Goal: Task Accomplishment & Management: Complete application form

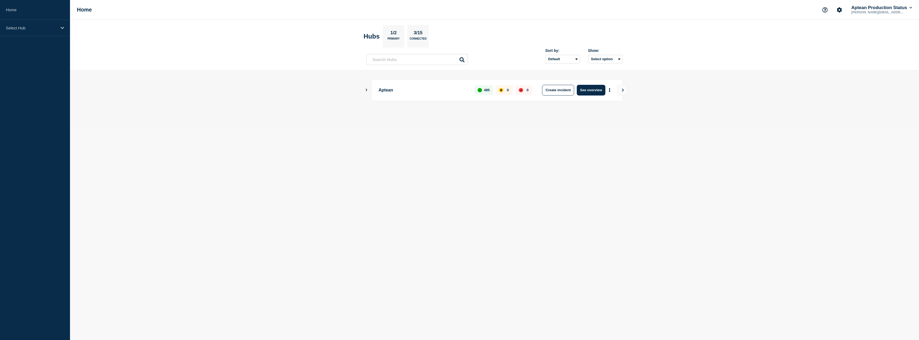
click at [253, 81] on main "Aptean 485 0 0 Create incident See overview" at bounding box center [494, 99] width 849 height 57
click at [365, 89] on icon "Show Connected Hubs" at bounding box center [366, 89] width 3 height 3
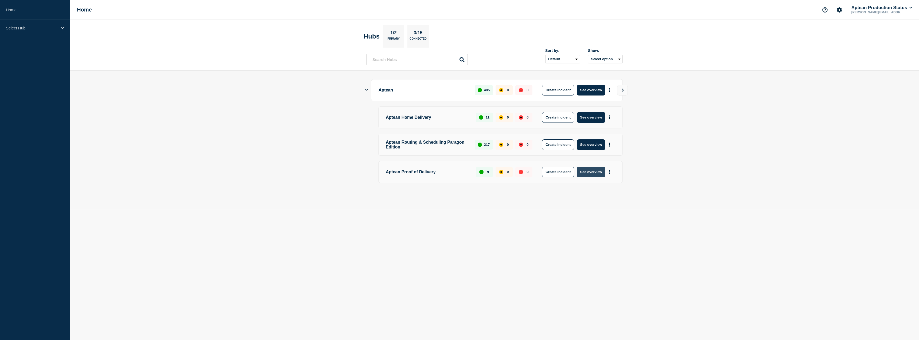
click at [594, 176] on button "See overview" at bounding box center [591, 171] width 28 height 11
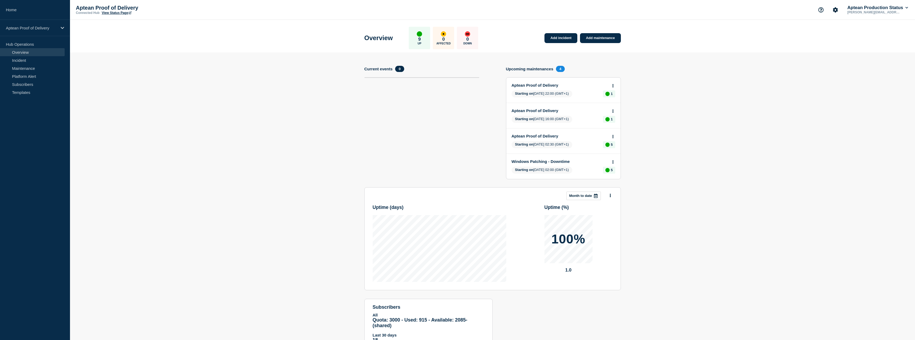
click at [542, 84] on link "Aptean Proof of Delivery" at bounding box center [560, 85] width 96 height 5
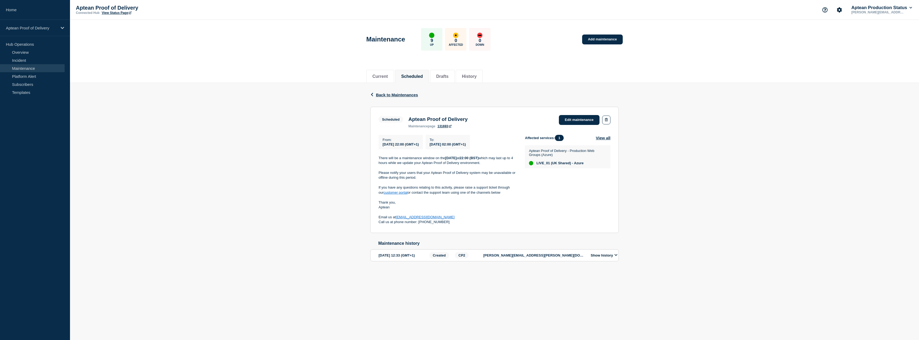
drag, startPoint x: 455, startPoint y: 223, endPoint x: 378, endPoint y: 161, distance: 99.0
click at [378, 161] on section "Scheduled Aptean Proof of Delivery maintenance page 131693 Edit maintenance Fro…" at bounding box center [494, 170] width 249 height 126
copy div "There will be a maintenance window on the [DATE] 22:00 (BST) which may last up …"
click at [335, 167] on div "Back Back to Maintenances Scheduled Aptean Proof of Delivery From [DATE] 22:00 …" at bounding box center [494, 180] width 849 height 195
click at [600, 38] on link "Add maintenance" at bounding box center [602, 39] width 41 height 10
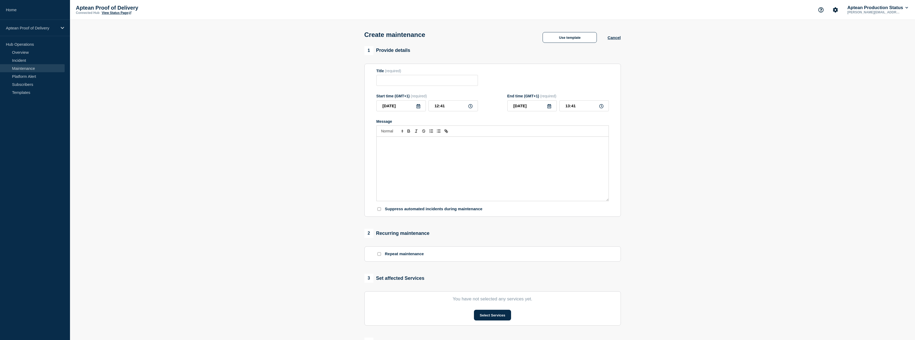
click at [432, 148] on div "Message" at bounding box center [493, 169] width 232 height 64
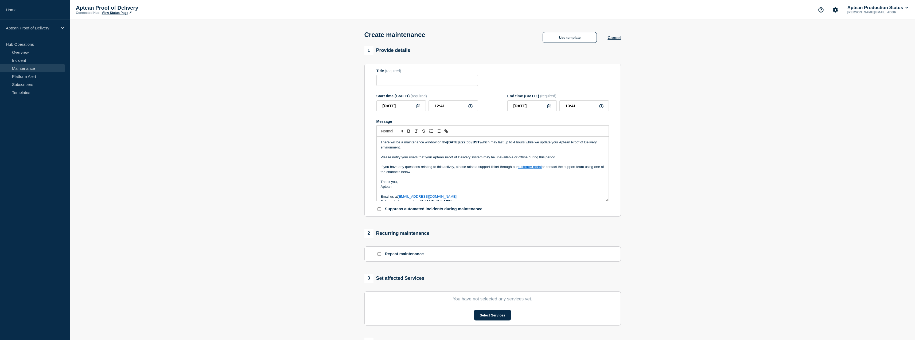
scroll to position [2, 0]
click at [416, 84] on input "Title" at bounding box center [428, 80] width 102 height 11
type input "Aptean Proof of Delivery"
click at [450, 144] on strong "[DATE]" at bounding box center [452, 142] width 11 height 4
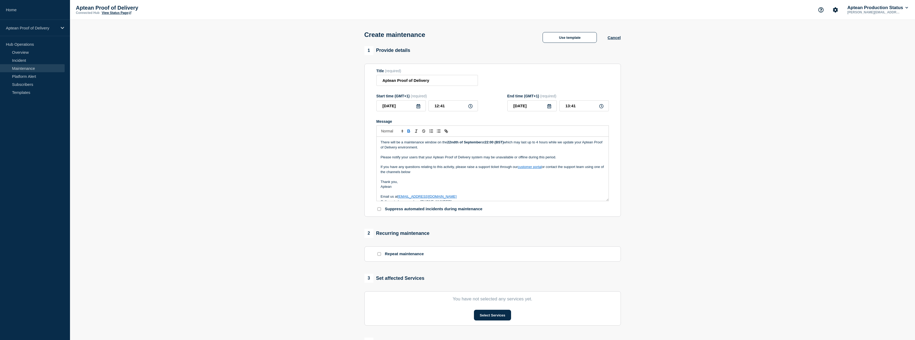
click at [460, 144] on strong "22ndth of September" at bounding box center [464, 142] width 34 height 4
click at [481, 142] on strong "22:00 (BST)" at bounding box center [471, 142] width 19 height 4
click at [477, 152] on p "Message" at bounding box center [493, 152] width 224 height 5
click at [469, 107] on icon at bounding box center [470, 106] width 4 height 4
click at [423, 109] on input "[DATE]" at bounding box center [401, 105] width 49 height 11
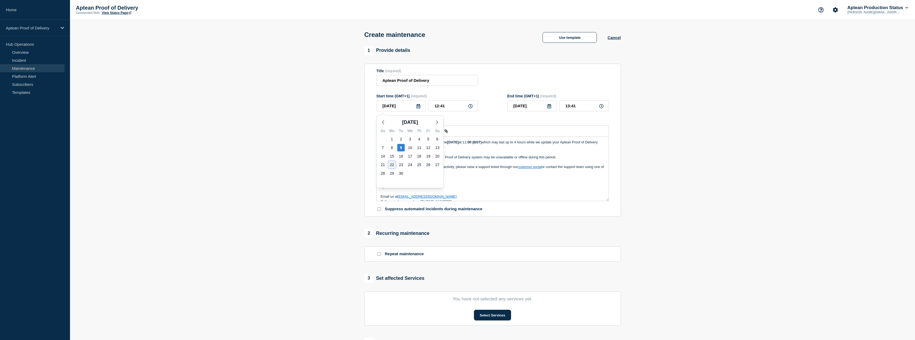
click at [395, 165] on div "22" at bounding box center [391, 164] width 7 height 7
type input "[DATE]"
click at [467, 106] on input "12:41" at bounding box center [453, 105] width 49 height 11
drag, startPoint x: 461, startPoint y: 107, endPoint x: 420, endPoint y: 108, distance: 41.2
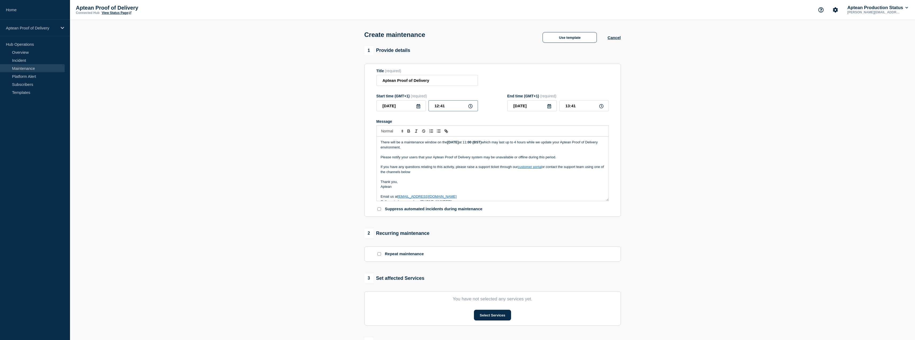
click at [420, 108] on div "[DATE] 12:41" at bounding box center [428, 105] width 102 height 11
type input "11:00"
click at [550, 106] on icon at bounding box center [550, 106] width 4 height 4
click at [521, 164] on div "22" at bounding box center [522, 164] width 7 height 7
drag, startPoint x: 578, startPoint y: 110, endPoint x: 558, endPoint y: 109, distance: 20.3
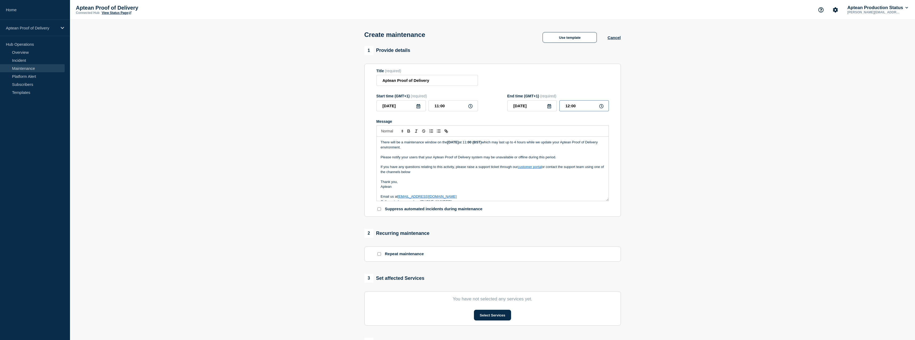
click at [558, 109] on div "[DATE] 12:00" at bounding box center [559, 105] width 102 height 11
type input "15:00"
click at [688, 125] on section "1 Provide details Title (required) Aptean Proof of Delivery Start time (GMT+1) …" at bounding box center [492, 231] width 845 height 371
click at [487, 313] on button "Select Services" at bounding box center [492, 314] width 37 height 11
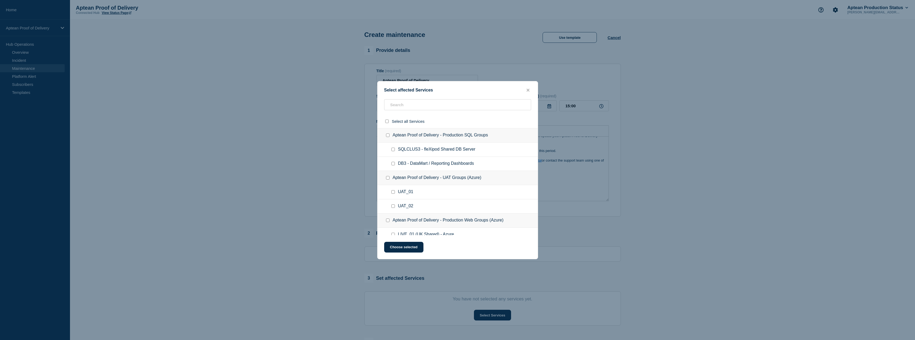
click at [389, 178] on input "Aptean Proof of Delivery - UAT Groups (Azure) checkbox" at bounding box center [387, 177] width 3 height 3
checkbox input "true"
click at [408, 250] on button "Choose selected" at bounding box center [403, 247] width 39 height 11
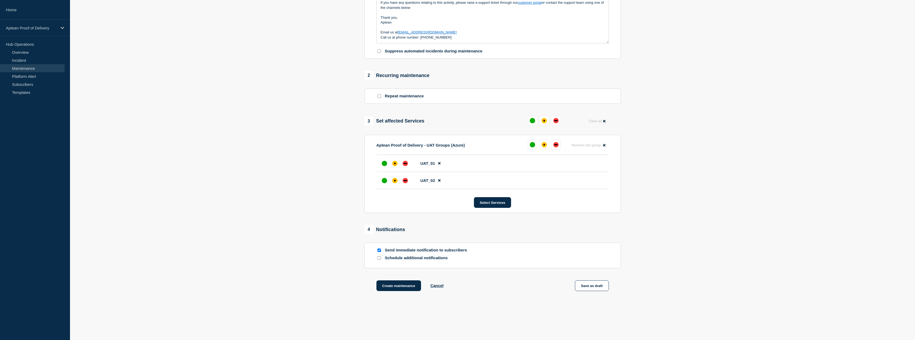
scroll to position [160, 0]
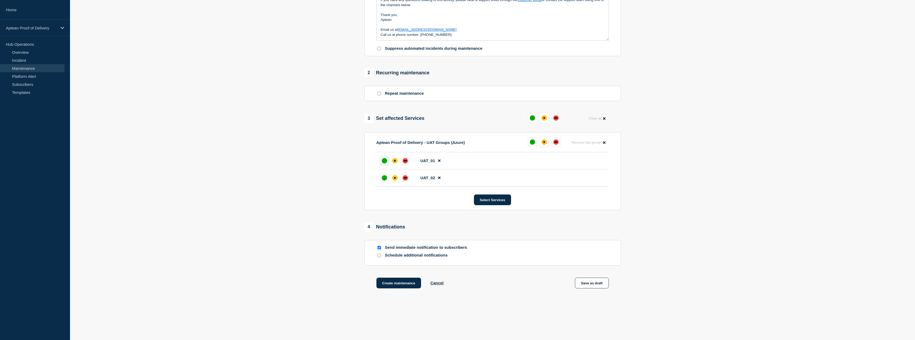
click at [384, 163] on div "up" at bounding box center [384, 160] width 5 height 5
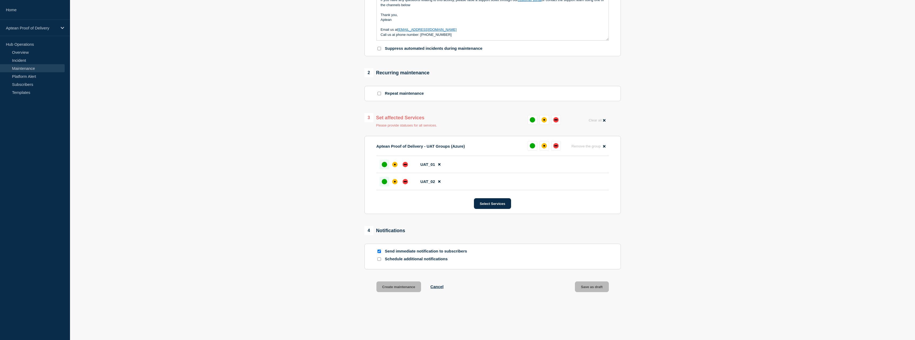
click at [384, 182] on div "up" at bounding box center [384, 181] width 5 height 5
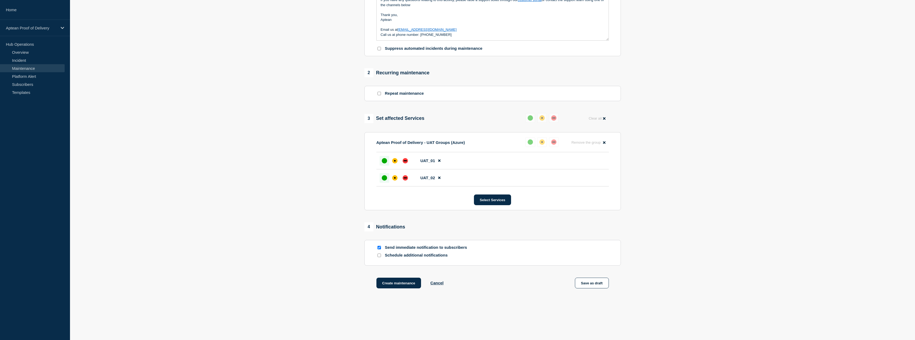
click at [335, 197] on section "1 Provide details Title (required) Aptean Proof of Delivery Start time (GMT+1) …" at bounding box center [492, 94] width 845 height 416
click at [383, 256] on div "Schedule additional notifications" at bounding box center [493, 255] width 233 height 5
click at [380, 257] on input "Schedule additional notifications" at bounding box center [379, 254] width 3 height 3
checkbox input "true"
click at [399, 275] on button "Choose" at bounding box center [428, 274] width 102 height 11
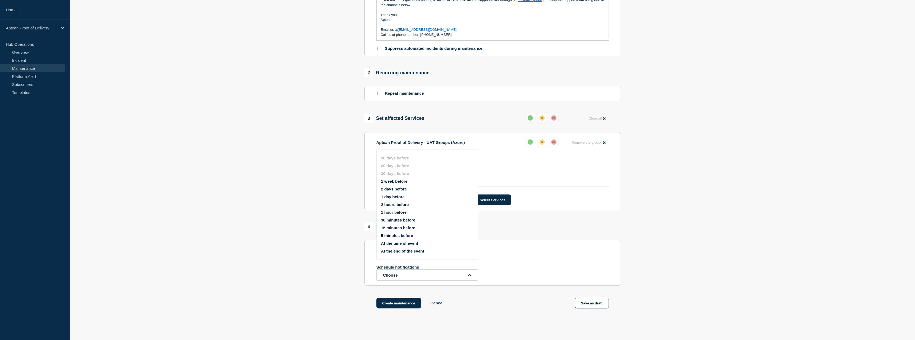
click at [395, 183] on button "1 week before" at bounding box center [394, 181] width 26 height 5
click at [396, 288] on button "Choose" at bounding box center [428, 286] width 102 height 11
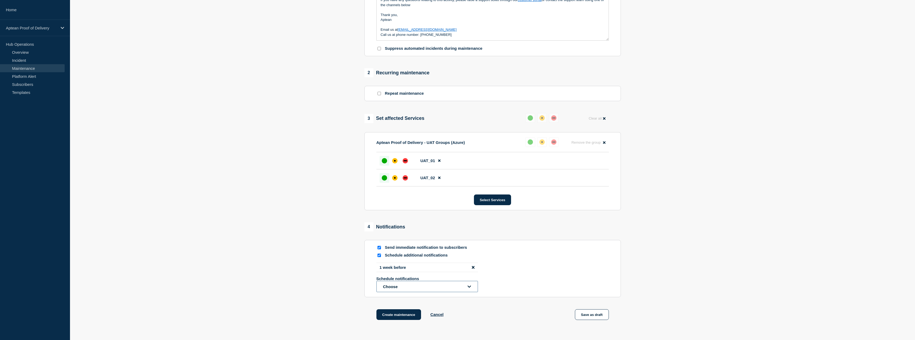
click at [396, 288] on button "Choose" at bounding box center [428, 286] width 102 height 11
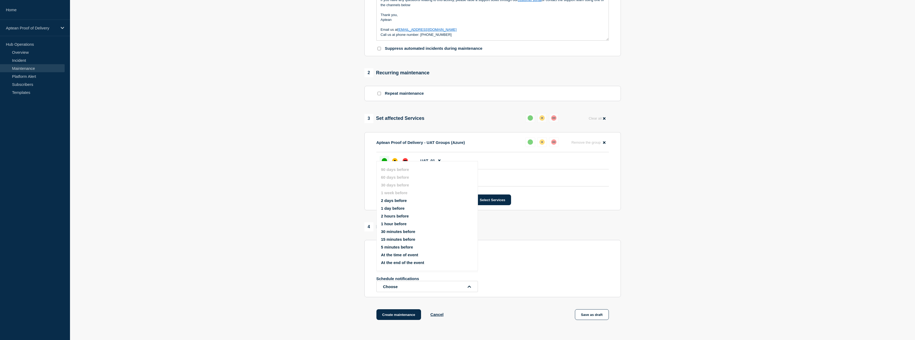
click at [397, 206] on ul "90 days before 60 days before 30 days before 1 week before 2 days before 1 day …" at bounding box center [432, 216] width 102 height 104
click at [395, 207] on button "1 day before" at bounding box center [393, 208] width 24 height 5
click at [323, 223] on section "1 Provide details Title (required) Aptean Proof of Delivery Start time (GMT+1) …" at bounding box center [492, 114] width 845 height 457
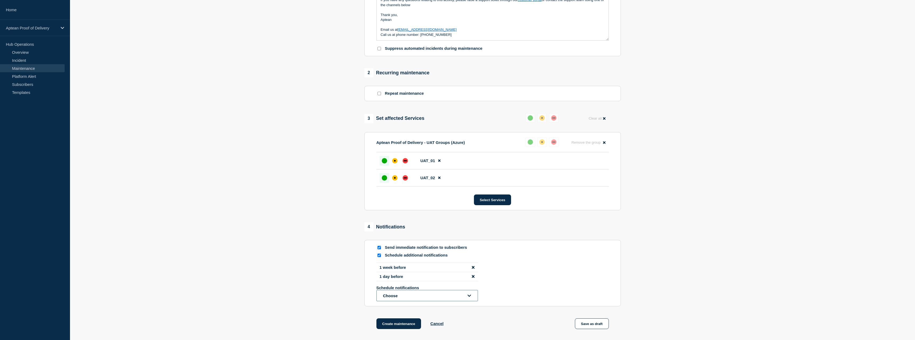
click at [398, 295] on button "Choose" at bounding box center [428, 295] width 102 height 11
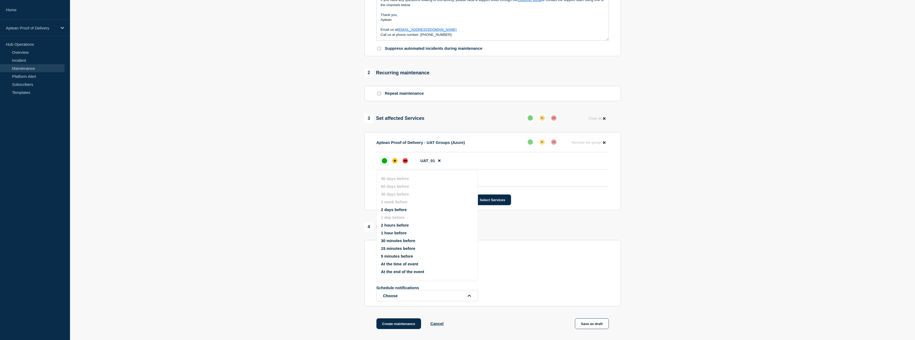
click at [398, 233] on button "1 hour before" at bounding box center [394, 232] width 26 height 5
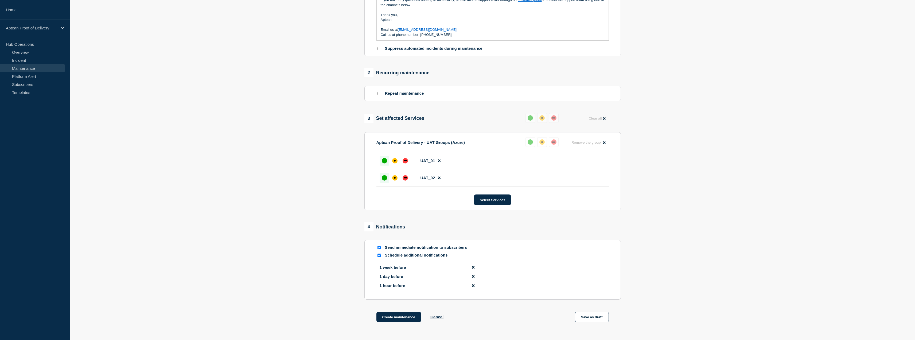
click at [318, 258] on section "1 Provide details Title (required) Aptean Proof of Delivery Start time (GMT+1) …" at bounding box center [492, 111] width 845 height 450
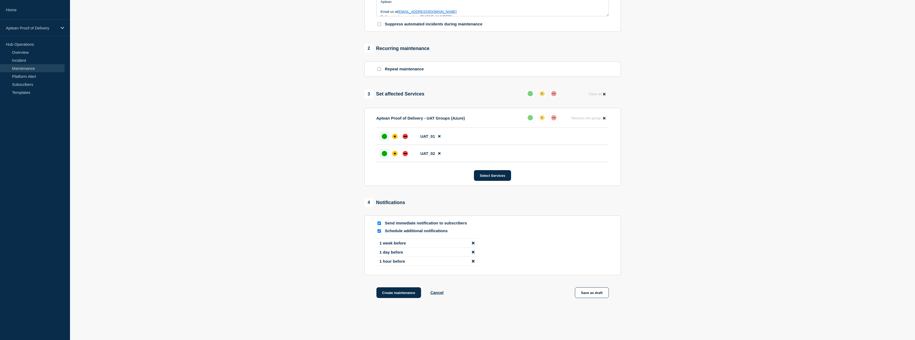
scroll to position [187, 0]
click at [401, 295] on button "Create maintenance" at bounding box center [399, 290] width 45 height 11
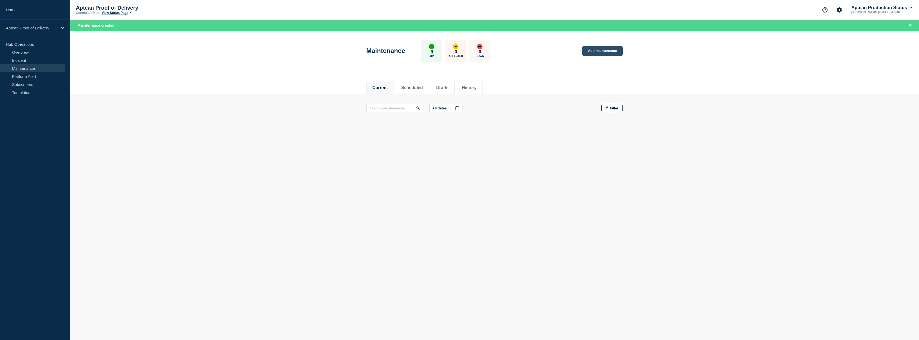
click at [594, 52] on link "Add maintenance" at bounding box center [602, 51] width 41 height 10
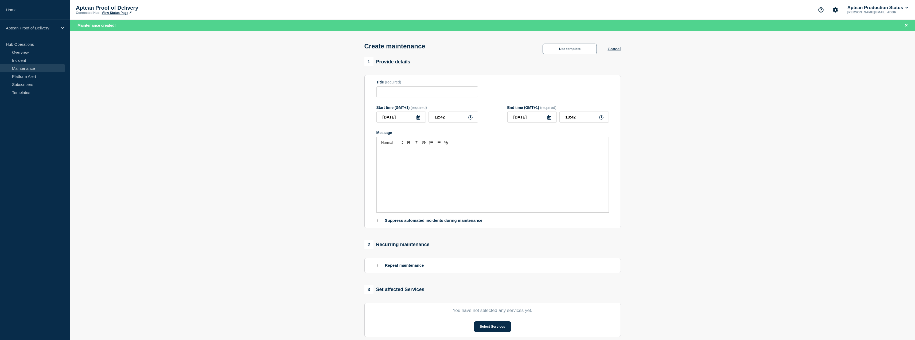
click at [419, 165] on div "Message" at bounding box center [493, 180] width 232 height 64
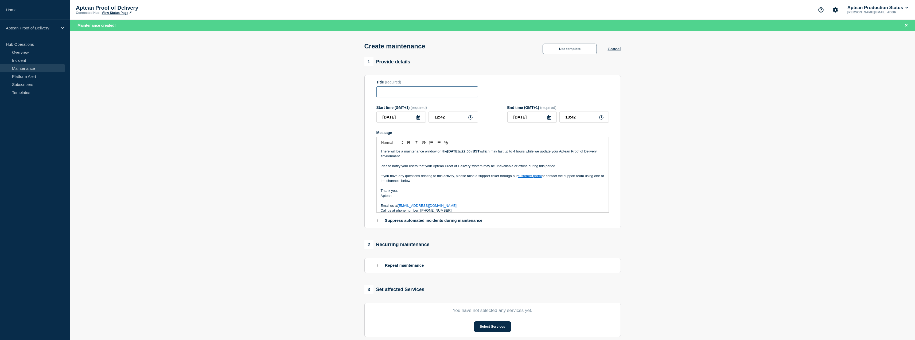
click at [429, 90] on input "Title" at bounding box center [428, 91] width 102 height 11
drag, startPoint x: 142, startPoint y: 6, endPoint x: 76, endPoint y: 8, distance: 66.9
click at [76, 8] on div "Aptean Proof of Delivery Connected Hub View Status Page Aptean Production Statu…" at bounding box center [492, 10] width 845 height 20
copy p "Aptean Proof of Delivery"
click at [412, 90] on input "Title" at bounding box center [428, 91] width 102 height 11
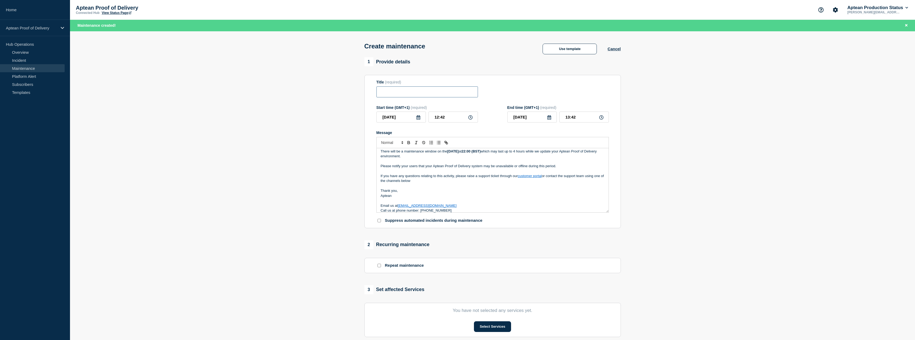
paste input "Aptean Proof of Delivery"
type input "Aptean Proof of Delivery"
click at [440, 178] on p "If you have any questions relating to this activity, please raise a support tic…" at bounding box center [493, 178] width 224 height 10
copy div "There will be a maintenance window on the [DATE] 22:00 (BST) which may last up …"
click at [452, 175] on p "If you have any questions relating to this activity, please raise a support tic…" at bounding box center [493, 178] width 224 height 10
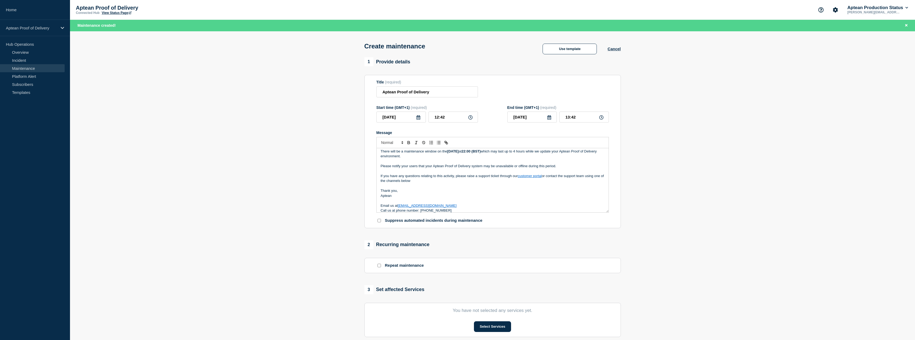
scroll to position [0, 0]
click at [448, 156] on p "There will be a maintenance window on the [DATE] 22:00 (BST) which may last up …" at bounding box center [493, 156] width 224 height 10
click at [459, 155] on strong "[DATE]" at bounding box center [452, 154] width 11 height 4
drag, startPoint x: 476, startPoint y: 155, endPoint x: 479, endPoint y: 154, distance: 3.4
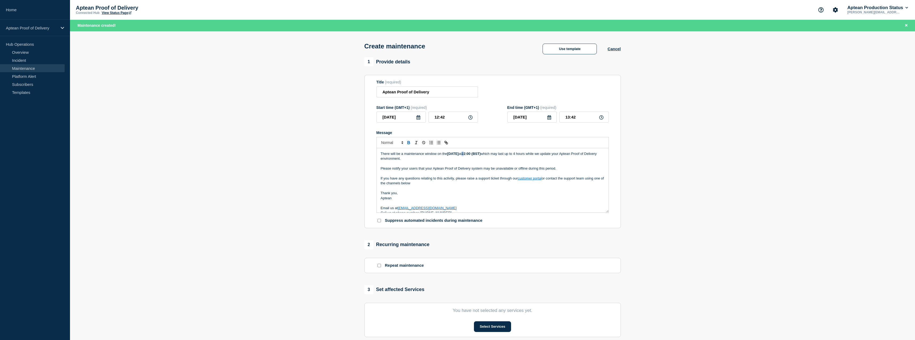
click at [479, 154] on p "There will be a maintenance window on the [DATE] 22:00 (BST) which may last up …" at bounding box center [493, 156] width 224 height 10
click at [479, 154] on strong "22:00 (BST)" at bounding box center [471, 154] width 19 height 4
drag, startPoint x: 481, startPoint y: 155, endPoint x: 477, endPoint y: 155, distance: 3.5
click at [477, 155] on strong "22:00 (BST)" at bounding box center [471, 154] width 19 height 4
click at [416, 117] on icon at bounding box center [418, 117] width 4 height 4
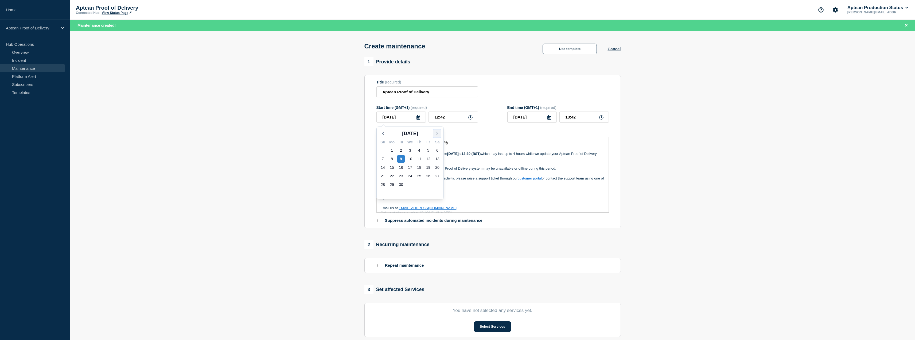
click at [437, 133] on icon "button" at bounding box center [437, 133] width 6 height 6
click at [398, 161] on div "7" at bounding box center [400, 158] width 7 height 7
type input "[DATE]"
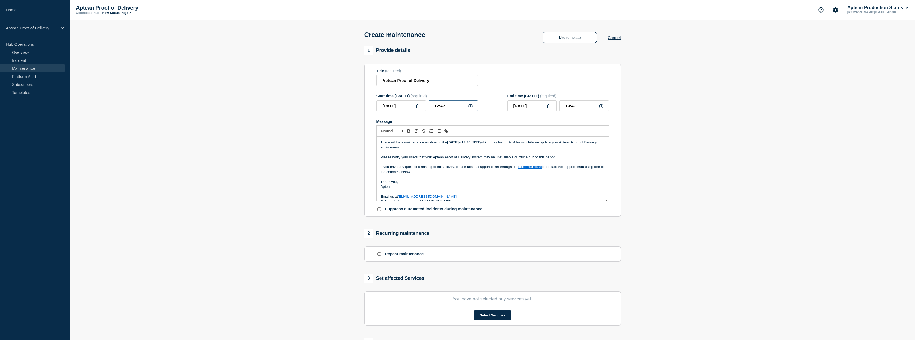
drag, startPoint x: 457, startPoint y: 109, endPoint x: 434, endPoint y: 107, distance: 23.0
click at [434, 107] on input "12:42" at bounding box center [453, 105] width 49 height 11
type input "13:30"
drag, startPoint x: 585, startPoint y: 107, endPoint x: 549, endPoint y: 107, distance: 36.6
click at [549, 107] on div "[DATE] 14:30" at bounding box center [559, 105] width 102 height 11
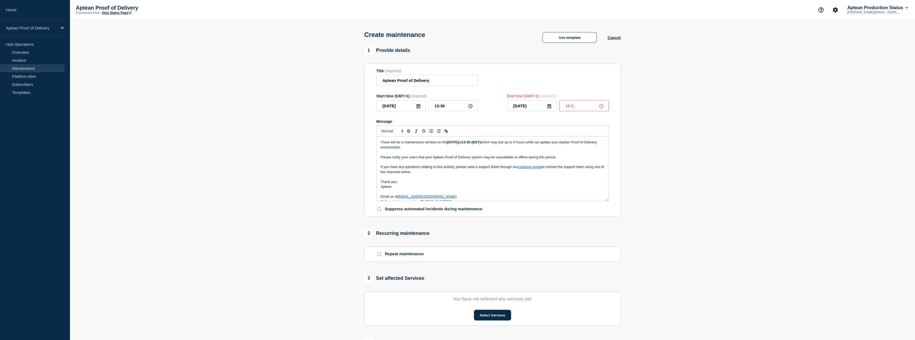
type input "15:30"
click at [659, 138] on section "1 Provide details Title (required) Aptean Proof of Delivery Start time (GMT+1) …" at bounding box center [492, 231] width 845 height 371
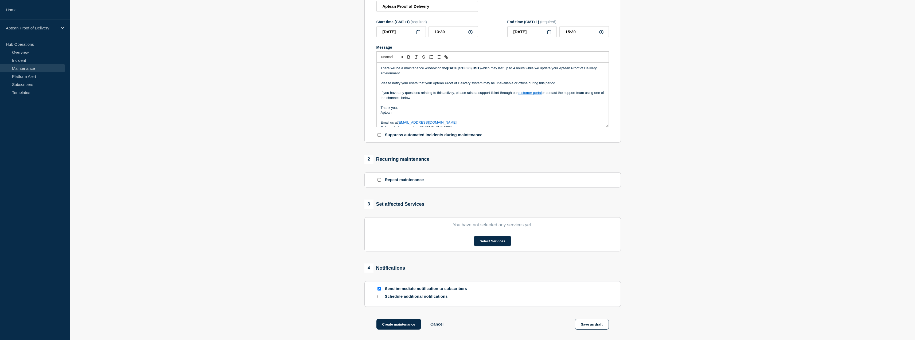
scroll to position [80, 0]
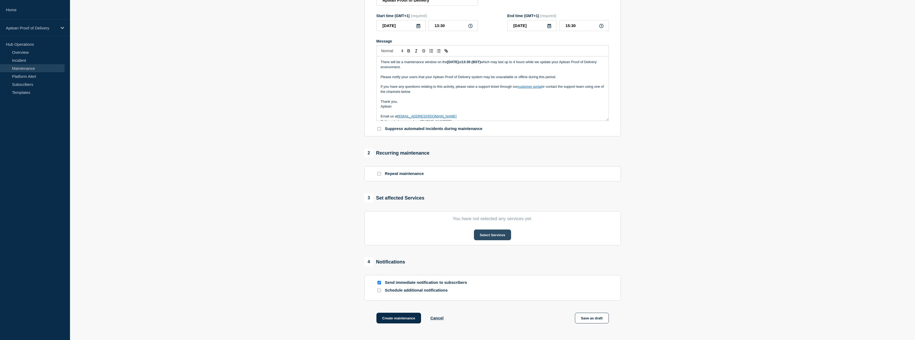
click at [495, 235] on button "Select Services" at bounding box center [492, 234] width 37 height 11
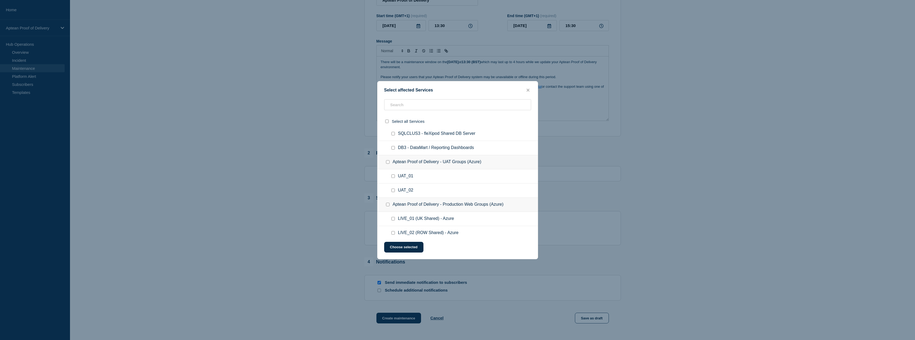
scroll to position [63, 0]
click at [392, 185] on input "LIVE_02 (ROW Shared) - Azure checkbox" at bounding box center [393, 184] width 3 height 3
checkbox input "true"
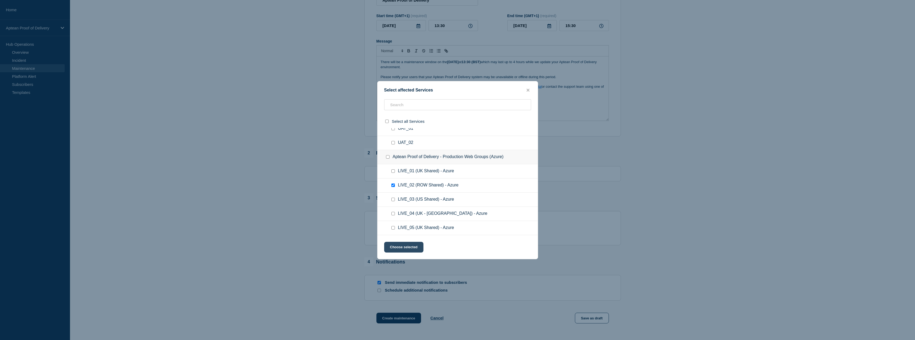
click at [407, 245] on button "Choose selected" at bounding box center [403, 247] width 39 height 11
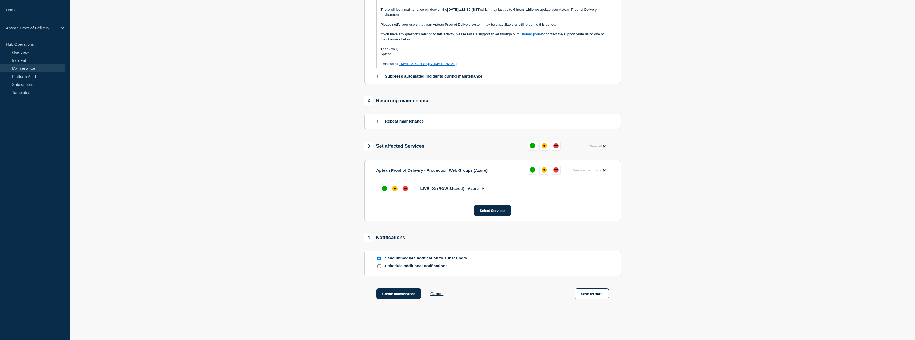
scroll to position [134, 0]
click at [385, 190] on div "up" at bounding box center [384, 187] width 5 height 5
click at [379, 266] on input "Schedule additional notifications" at bounding box center [379, 264] width 3 height 3
checkbox input "true"
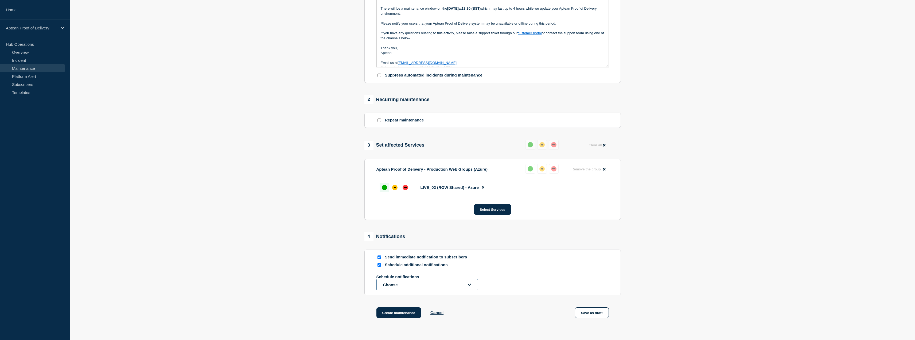
click at [389, 280] on button "Choose" at bounding box center [428, 284] width 102 height 11
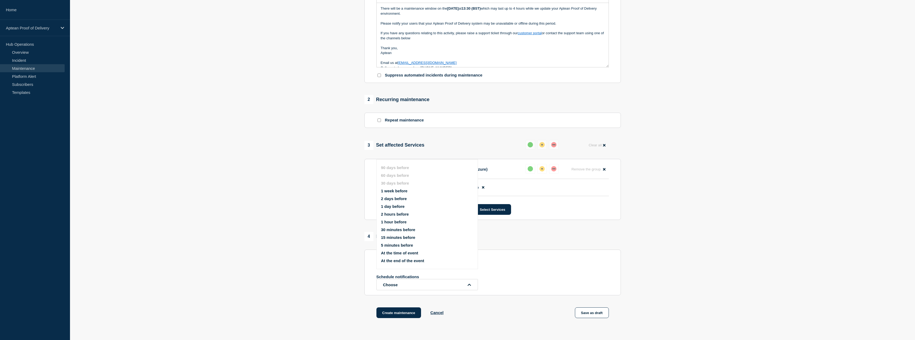
click at [395, 193] on button "1 week before" at bounding box center [394, 190] width 26 height 5
click at [386, 296] on button "Choose" at bounding box center [428, 295] width 102 height 11
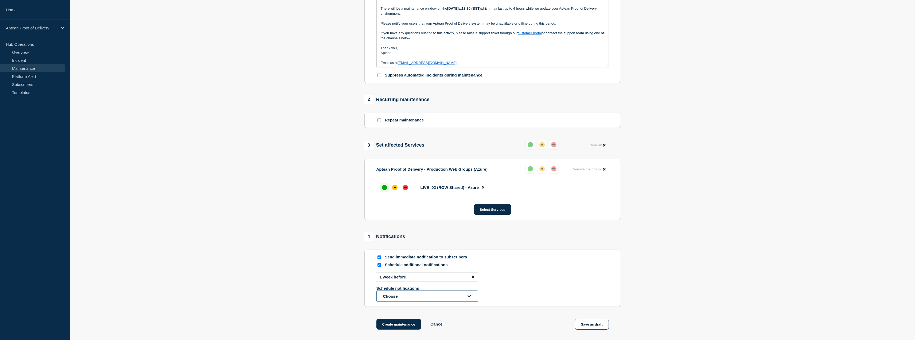
click at [391, 293] on button "Choose" at bounding box center [428, 295] width 102 height 11
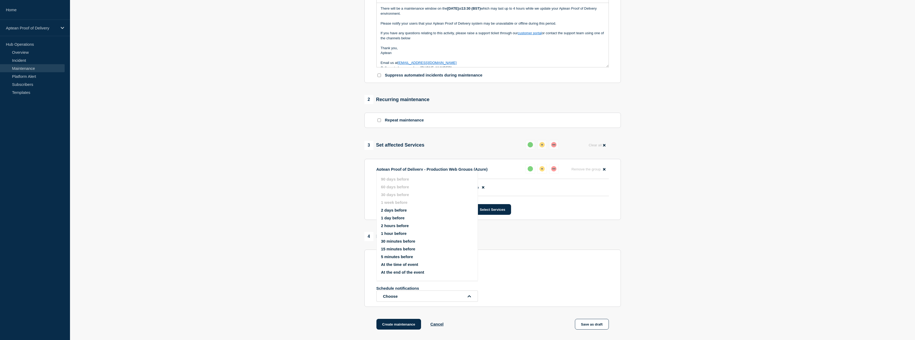
click at [391, 216] on button "1 day before" at bounding box center [393, 217] width 24 height 5
click at [391, 307] on button "Choose" at bounding box center [428, 304] width 102 height 11
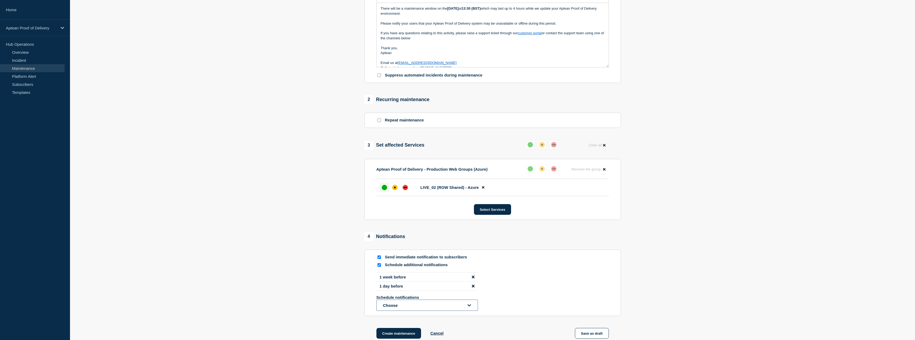
click at [393, 306] on button "Choose" at bounding box center [428, 304] width 102 height 11
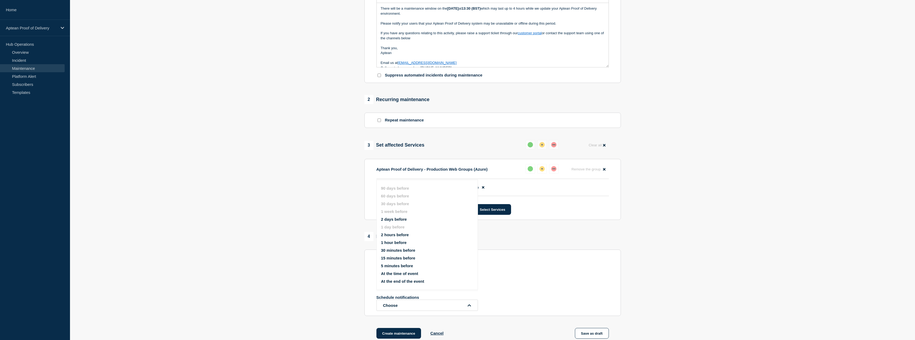
click at [393, 242] on button "1 hour before" at bounding box center [394, 242] width 26 height 5
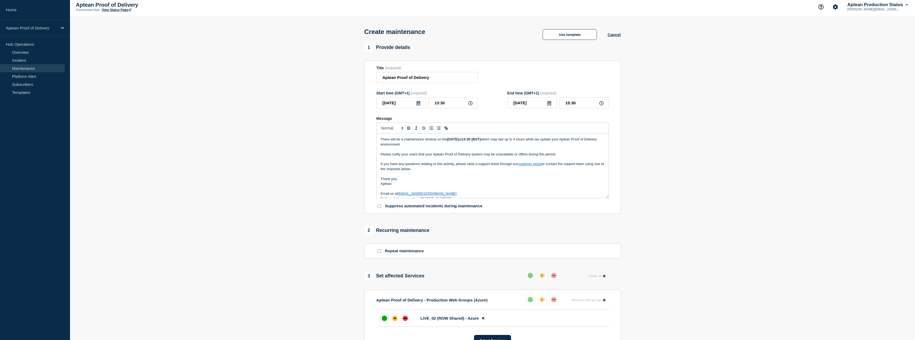
scroll to position [0, 0]
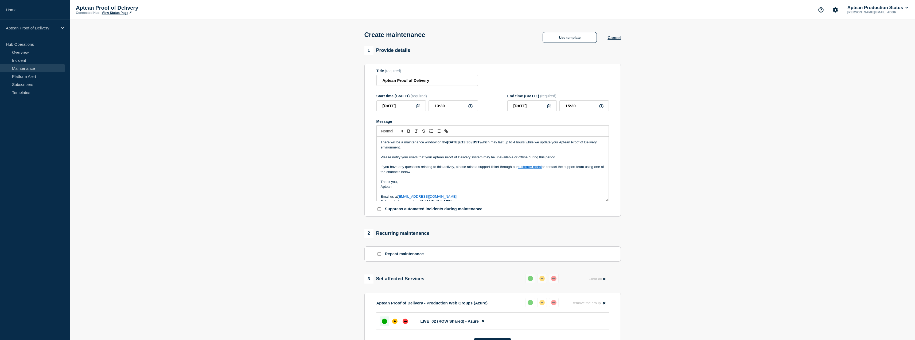
click at [340, 247] on section "1 Provide details Title (required) Aptean Proof of Delivery Start time (GMT+1) …" at bounding box center [492, 262] width 845 height 433
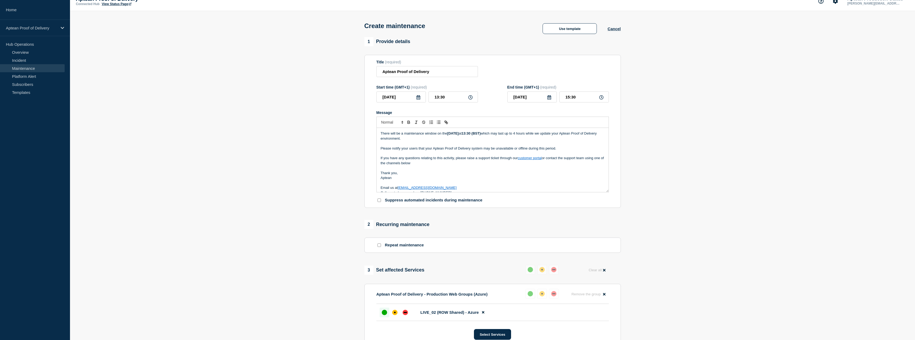
scroll to position [27, 0]
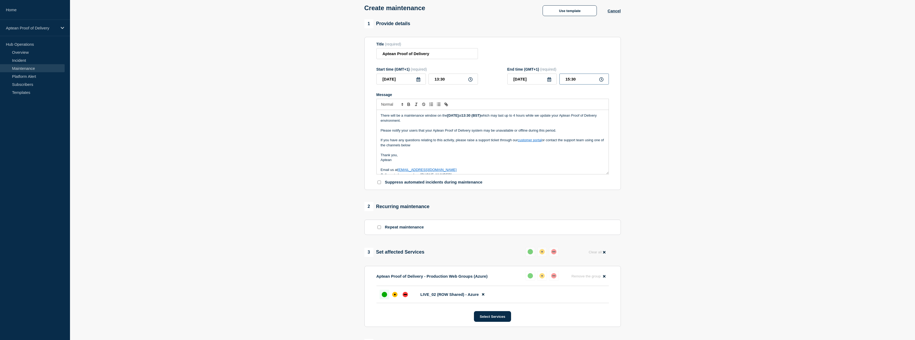
click at [569, 79] on input "15:30" at bounding box center [584, 78] width 49 height 11
type input "17:30"
click at [691, 90] on section "1 Provide details Title (required) Aptean Proof of Delivery Start time (GMT+1) …" at bounding box center [492, 235] width 845 height 433
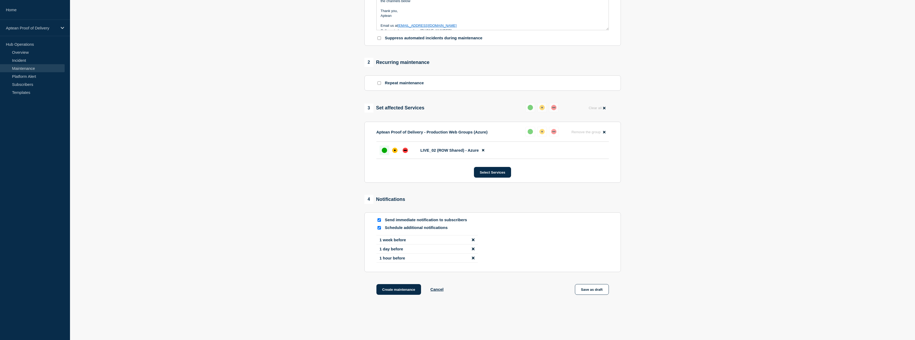
scroll to position [187, 0]
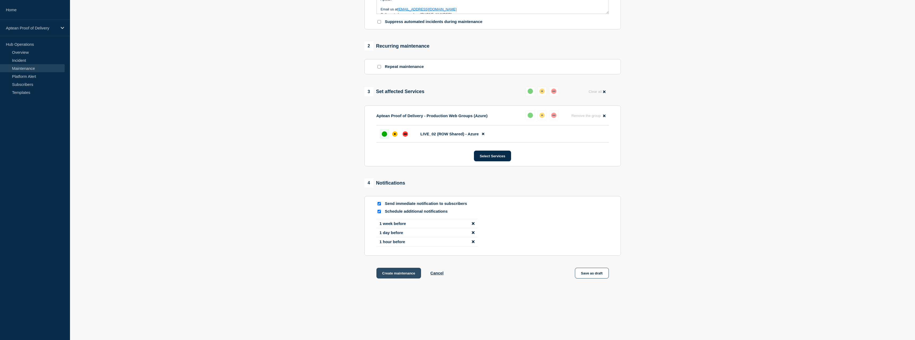
click at [405, 271] on button "Create maintenance" at bounding box center [399, 273] width 45 height 11
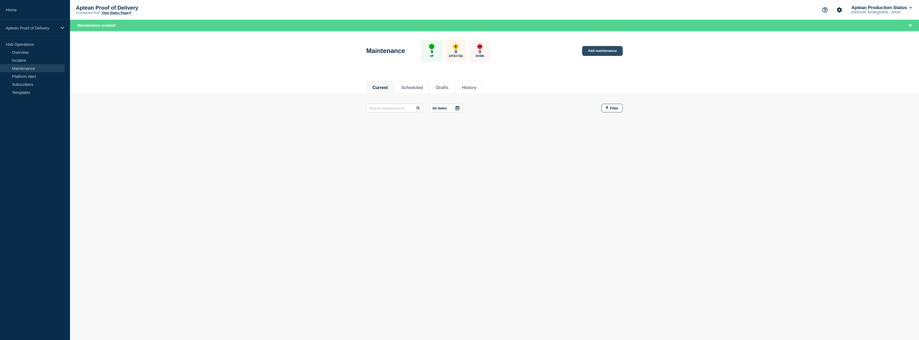
click at [590, 55] on link "Add maintenance" at bounding box center [602, 51] width 41 height 10
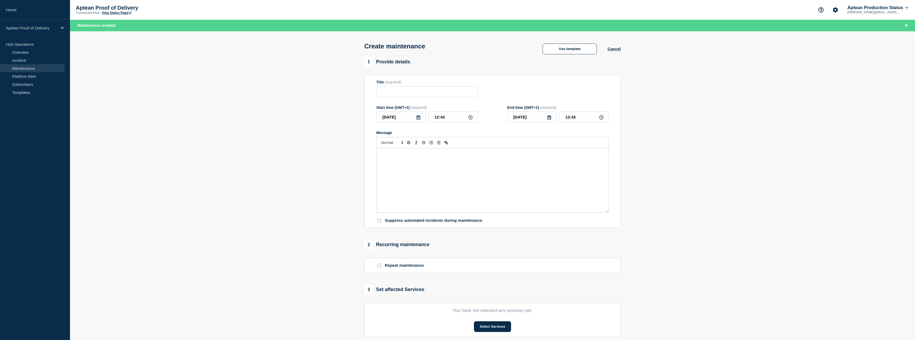
click at [416, 164] on div "Message" at bounding box center [493, 180] width 232 height 64
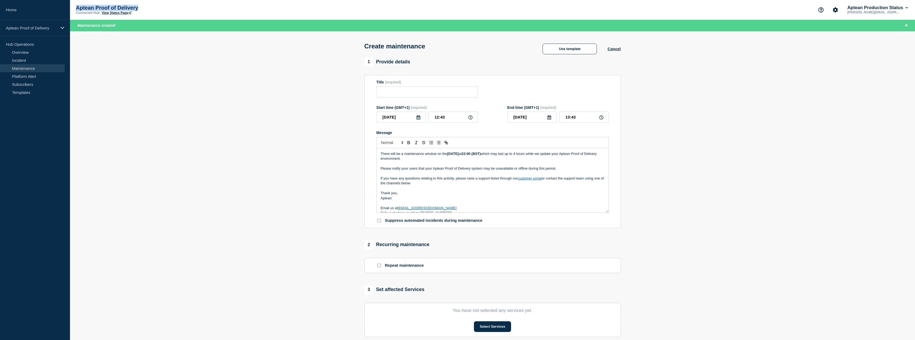
drag, startPoint x: 147, startPoint y: 9, endPoint x: 77, endPoint y: 6, distance: 70.1
click at [77, 6] on p "Aptean Proof of Delivery" at bounding box center [129, 8] width 107 height 6
copy p "Aptean Proof of Delivery"
click at [430, 95] on input "Title" at bounding box center [428, 91] width 102 height 11
paste input "Aptean Proof of Delivery"
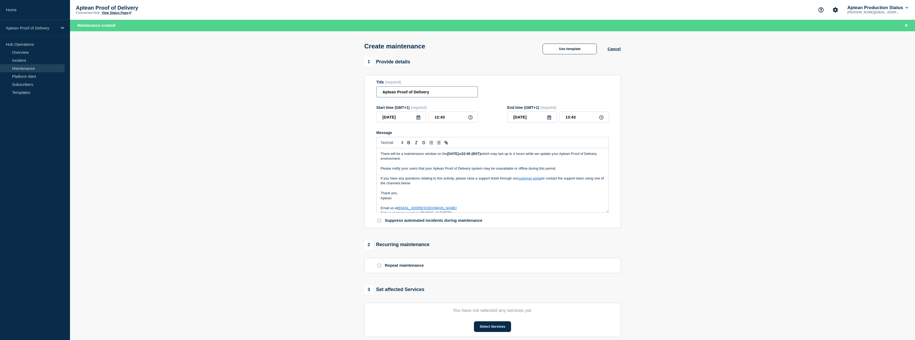
type input "Aptean Proof of Delivery"
click at [446, 179] on p "If you have any questions relating to this activity, please raise a support tic…" at bounding box center [493, 181] width 224 height 10
copy div "There will be a maintenance window on the [DATE] 22:00 (BST) which may last up …"
click at [461, 186] on p "If you have any questions relating to this activity, please raise a support tic…" at bounding box center [493, 181] width 224 height 10
click at [449, 155] on strong "[DATE]" at bounding box center [452, 154] width 11 height 4
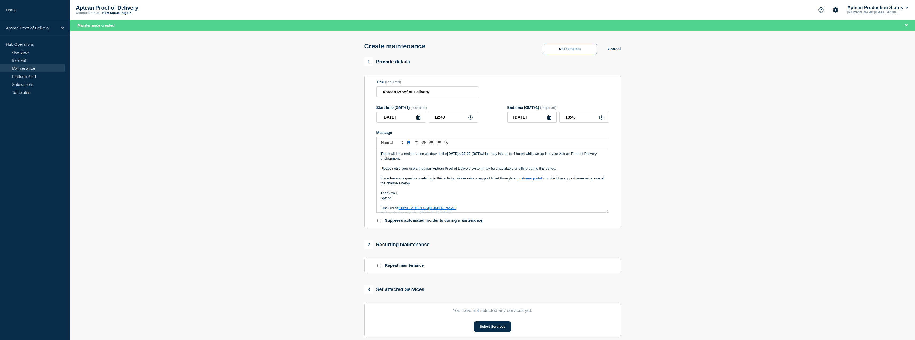
click at [459, 156] on strong "[DATE]" at bounding box center [452, 154] width 11 height 4
drag, startPoint x: 482, startPoint y: 154, endPoint x: 479, endPoint y: 154, distance: 2.9
click at [479, 154] on strong "22:00 (BST)" at bounding box center [471, 154] width 19 height 4
click at [420, 117] on icon at bounding box center [418, 117] width 4 height 4
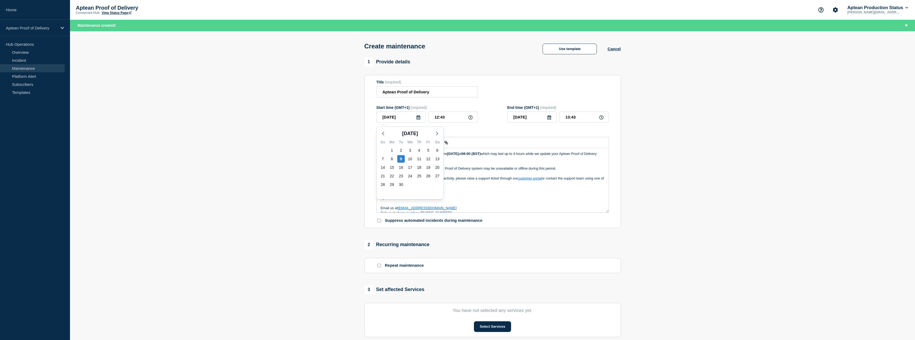
click at [437, 129] on div "[DATE] Su Mo Tu We Th Fr Sa 31 1 2 3 4 5 6 7 8 9 10 11 12 13 14 15 16 17 18 19 …" at bounding box center [410, 163] width 67 height 72
click at [441, 134] on div "[DATE]" at bounding box center [410, 133] width 67 height 8
click at [440, 134] on icon "button" at bounding box center [437, 133] width 6 height 6
click at [395, 167] on div "13" at bounding box center [391, 167] width 7 height 7
type input "[DATE]"
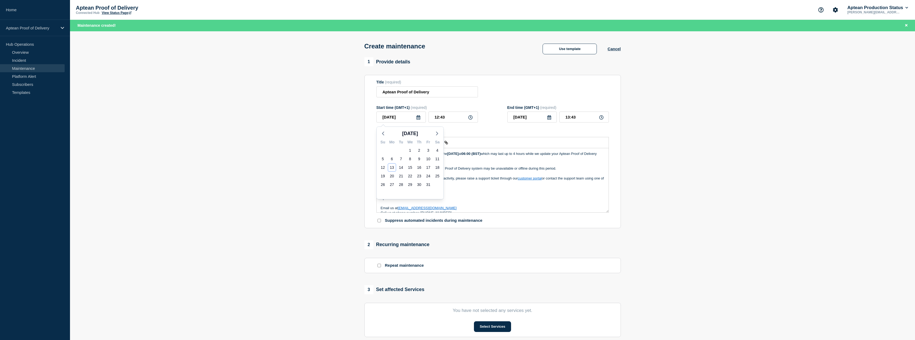
type input "[DATE]"
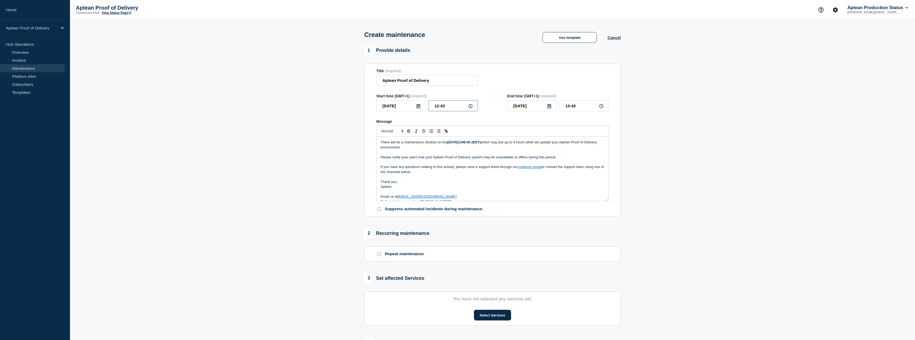
drag, startPoint x: 445, startPoint y: 108, endPoint x: 422, endPoint y: 108, distance: 22.7
click at [422, 108] on div "[DATE] 12:43" at bounding box center [428, 105] width 102 height 11
type input "06:00"
click at [583, 105] on input "07:00" at bounding box center [584, 105] width 49 height 11
type input "10:00"
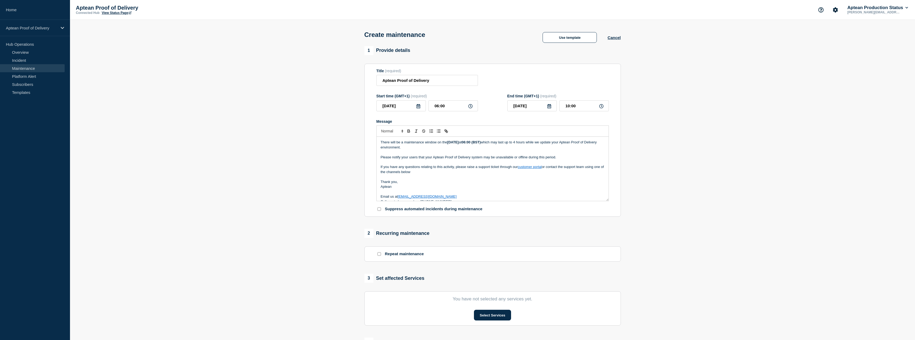
click at [304, 189] on section "1 Provide details Title (required) Aptean Proof of Delivery Start time (GMT+1) …" at bounding box center [492, 231] width 845 height 371
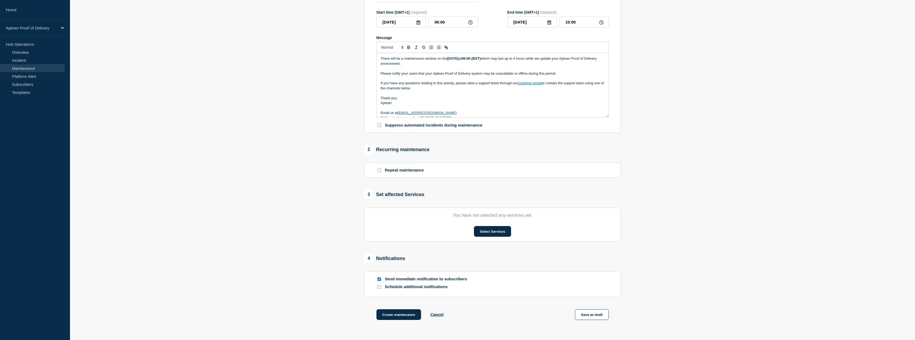
scroll to position [107, 0]
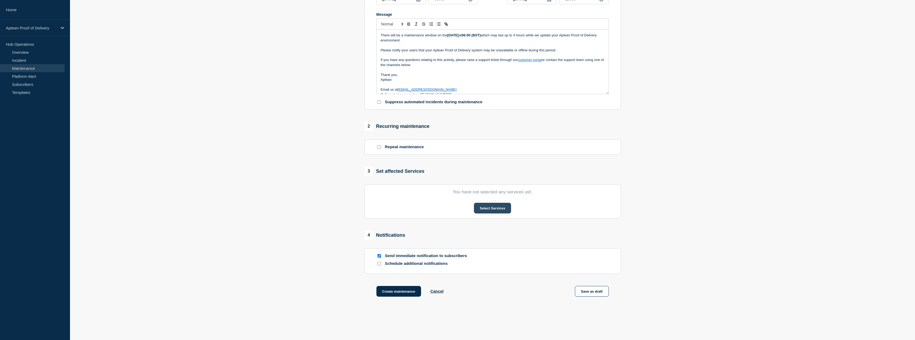
click at [499, 213] on button "Select Services" at bounding box center [492, 208] width 37 height 11
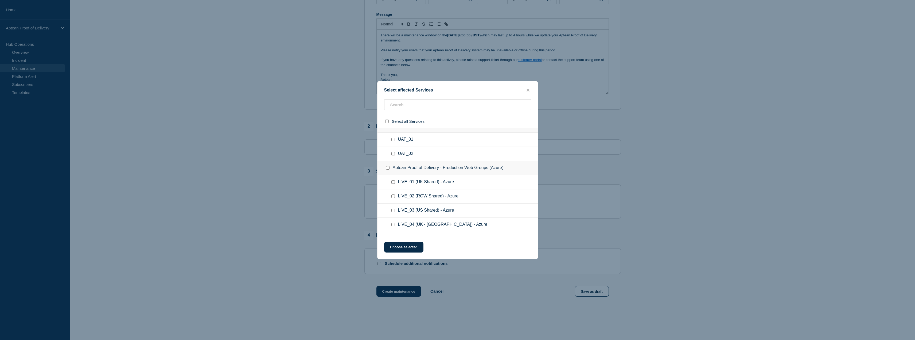
scroll to position [63, 0]
click at [394, 199] on input "LIVE_03 (US Shared) - Azure checkbox" at bounding box center [393, 198] width 3 height 3
checkbox input "true"
click at [410, 245] on button "Choose selected" at bounding box center [403, 247] width 39 height 11
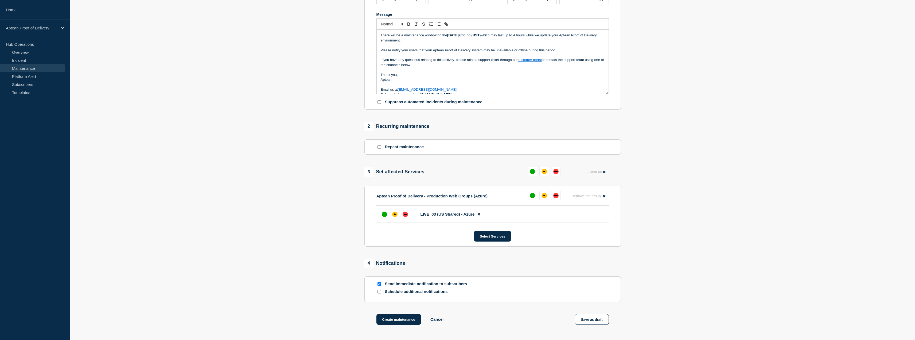
click at [328, 208] on section "1 Provide details Title (required) Aptean Proof of Delivery Start time (GMT+1) …" at bounding box center [492, 138] width 845 height 399
click at [385, 214] on div "up" at bounding box center [384, 213] width 5 height 5
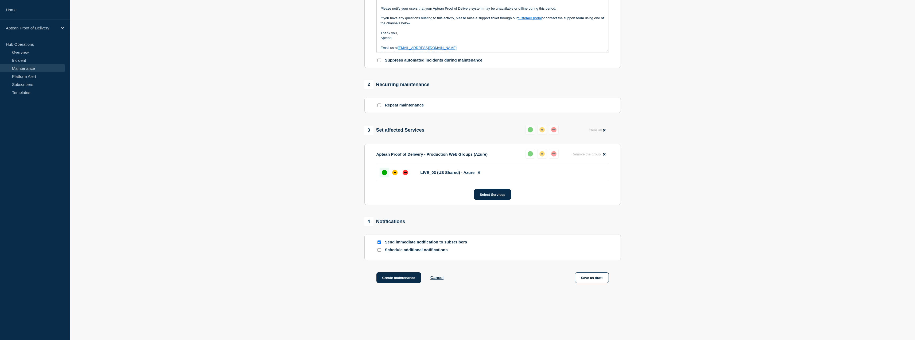
scroll to position [154, 0]
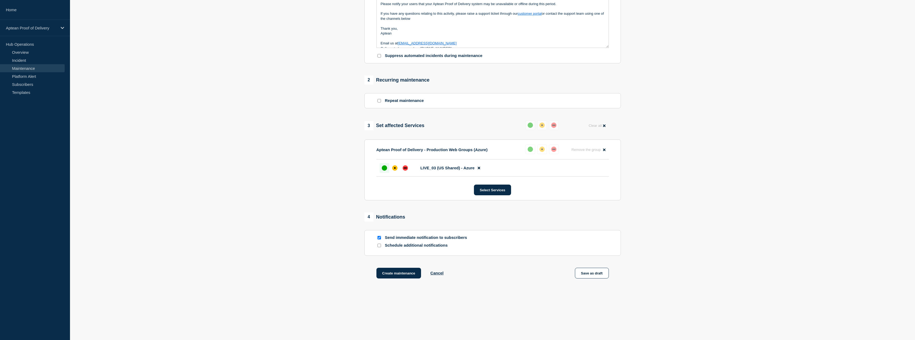
click at [378, 245] on input "Schedule additional notifications" at bounding box center [379, 244] width 3 height 3
checkbox input "true"
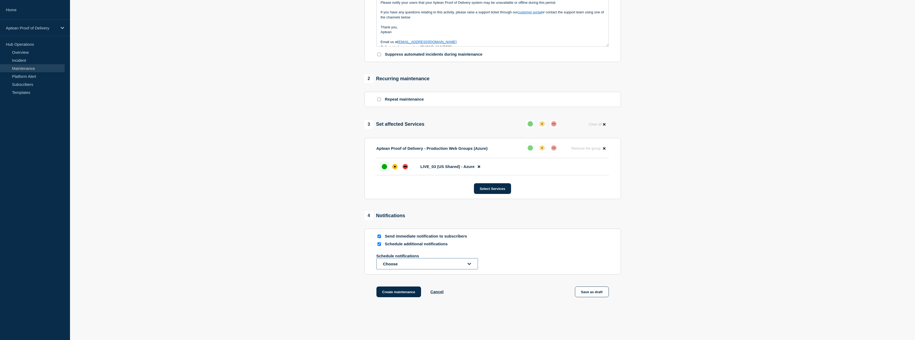
click at [395, 267] on button "Choose" at bounding box center [428, 263] width 102 height 11
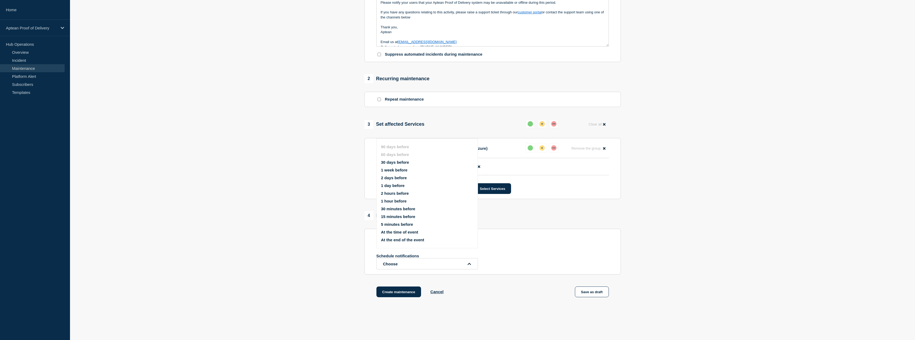
click at [393, 170] on button "1 week before" at bounding box center [394, 170] width 26 height 5
click at [392, 275] on button "Choose" at bounding box center [428, 274] width 102 height 11
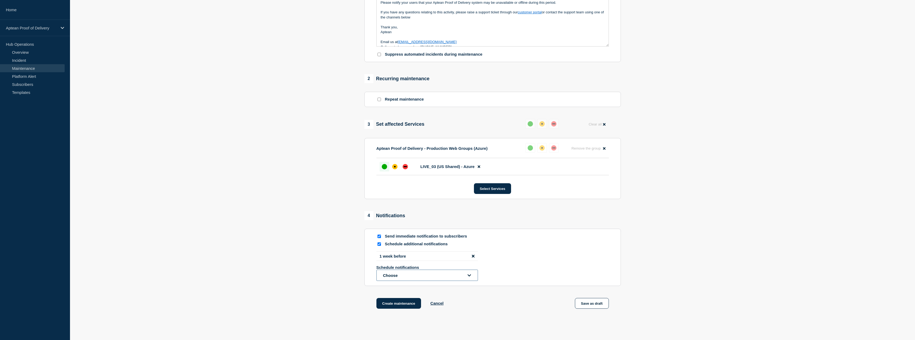
click at [393, 277] on button "Choose" at bounding box center [428, 274] width 102 height 11
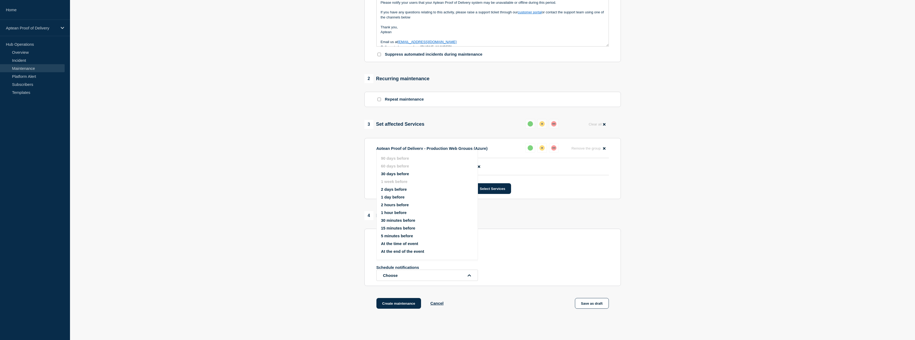
click at [392, 196] on button "1 day before" at bounding box center [393, 197] width 24 height 5
click at [395, 285] on button "Choose" at bounding box center [428, 283] width 102 height 11
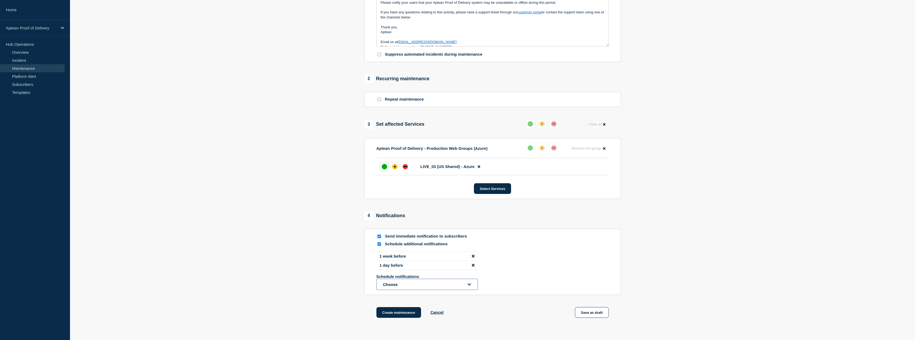
click at [401, 285] on button "Choose" at bounding box center [428, 283] width 102 height 11
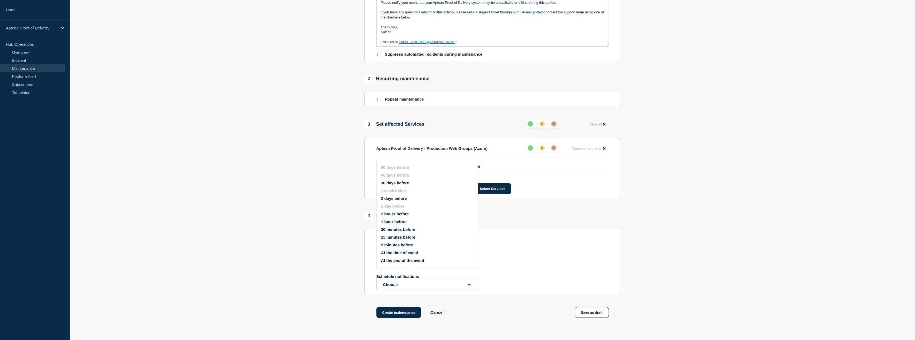
click at [392, 222] on button "1 hour before" at bounding box center [394, 221] width 26 height 5
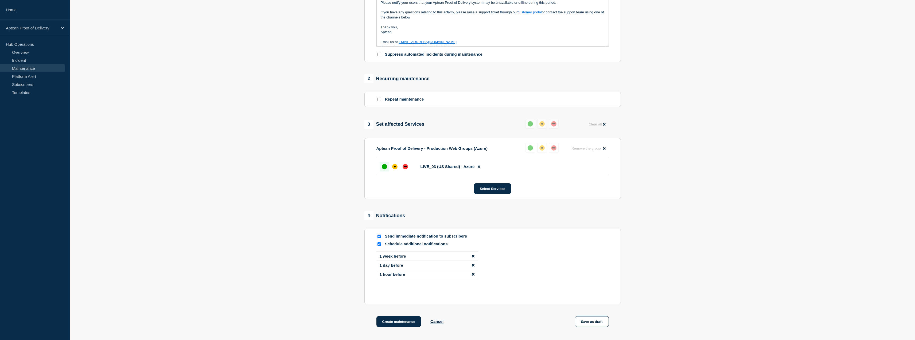
click at [320, 255] on section "1 Provide details Title (required) Aptean Proof of Delivery Start time (GMT+1) …" at bounding box center [492, 115] width 845 height 449
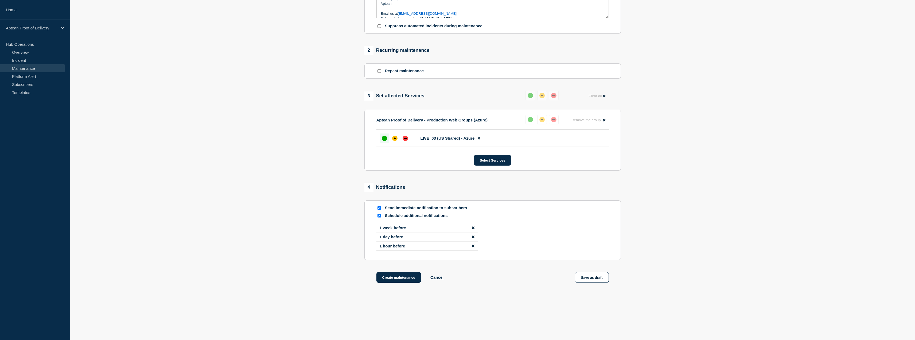
scroll to position [188, 0]
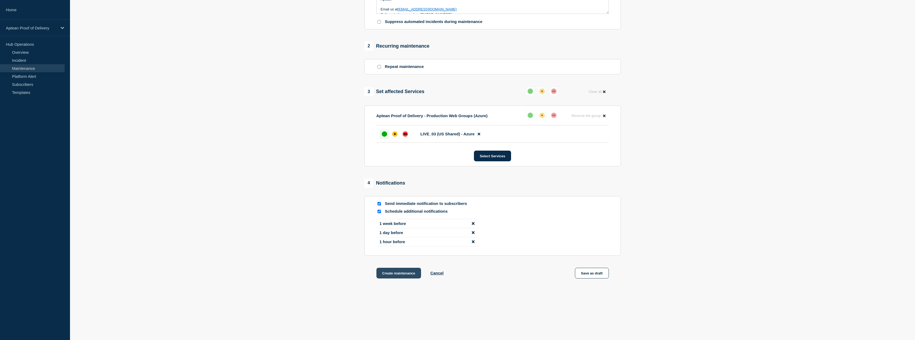
click at [396, 273] on button "Create maintenance" at bounding box center [399, 273] width 45 height 11
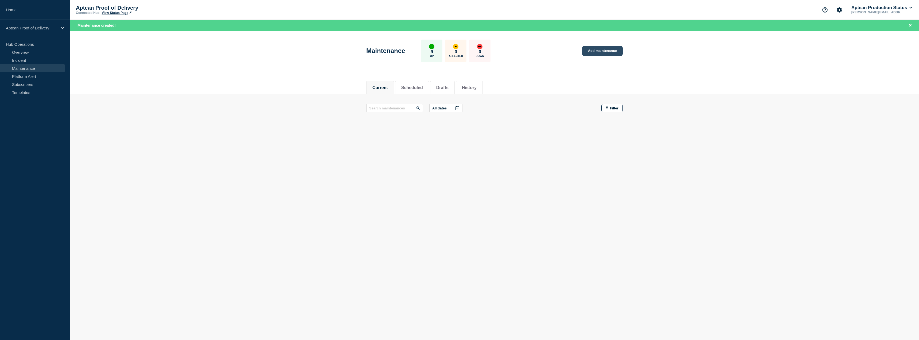
click at [597, 54] on link "Add maintenance" at bounding box center [602, 51] width 41 height 10
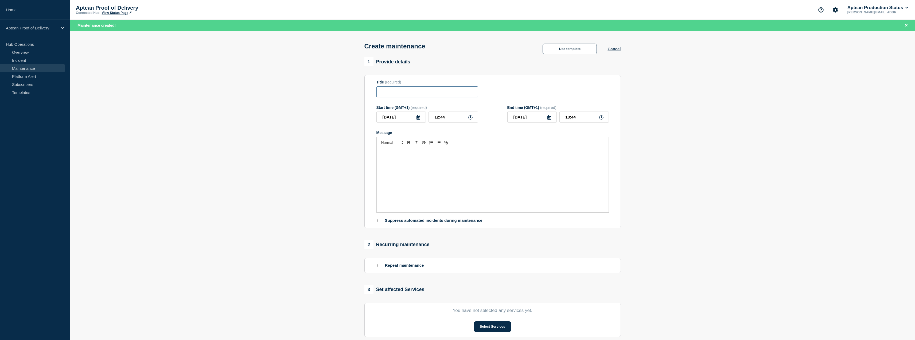
click at [409, 96] on input "Title" at bounding box center [428, 91] width 102 height 11
click at [417, 158] on div "Message" at bounding box center [493, 180] width 232 height 64
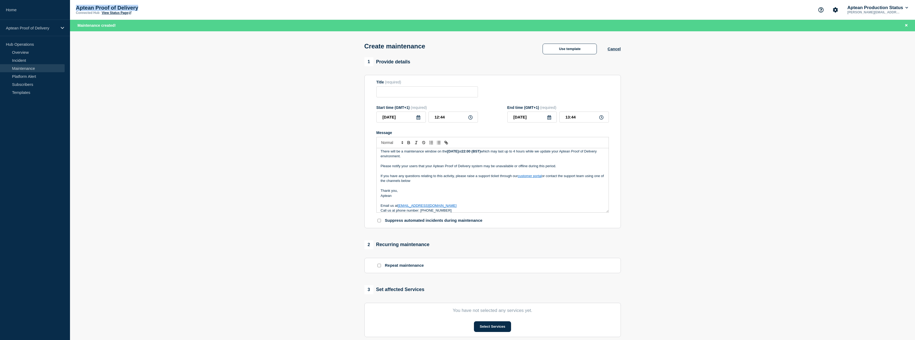
drag, startPoint x: 137, startPoint y: 5, endPoint x: 77, endPoint y: 5, distance: 60.4
click at [77, 5] on p "Aptean Proof of Delivery" at bounding box center [129, 8] width 107 height 6
copy p "Aptean Proof of Delivery"
click at [418, 91] on input "Title" at bounding box center [428, 91] width 102 height 11
paste input "Aptean Proof of Delivery"
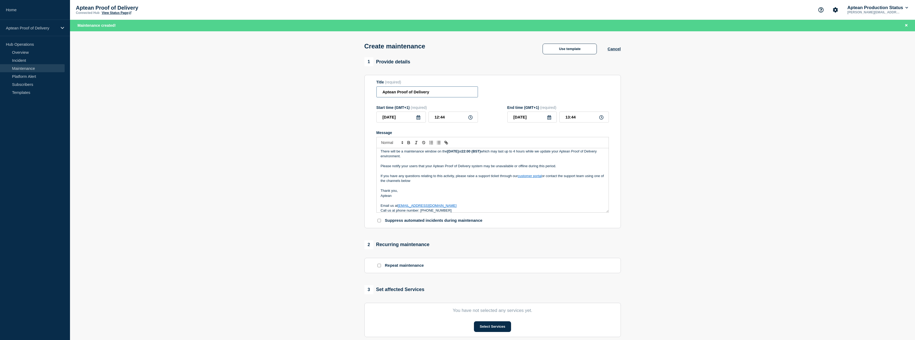
type input "Aptean Proof of Delivery"
click at [461, 175] on p "If you have any questions relating to this activity, please raise a support tic…" at bounding box center [493, 178] width 224 height 10
copy div "There will be a maintenance window on the [DATE] 22:00 (BST) which may last up …"
click at [440, 171] on p "Message" at bounding box center [493, 170] width 224 height 5
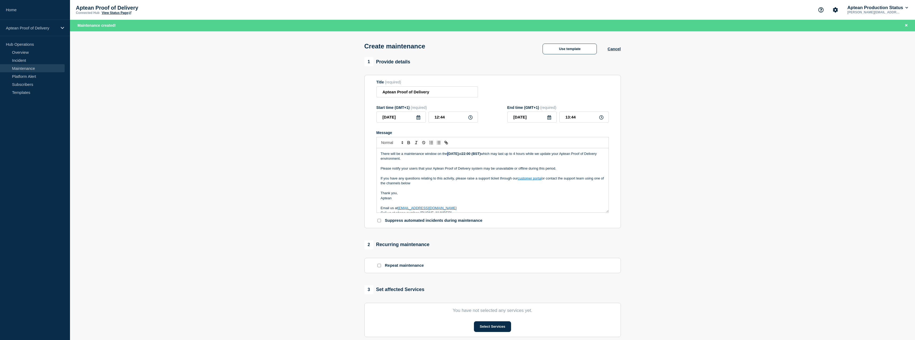
click at [450, 155] on strong "[DATE]" at bounding box center [452, 154] width 11 height 4
click at [459, 154] on strong "[DATE]" at bounding box center [452, 154] width 11 height 4
click at [420, 114] on input "[DATE]" at bounding box center [401, 116] width 49 height 11
click at [420, 117] on icon at bounding box center [419, 117] width 4 height 4
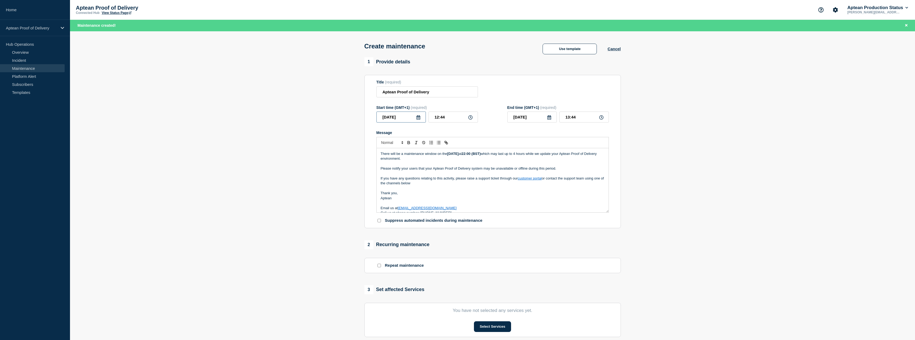
click at [416, 120] on input "[DATE]" at bounding box center [401, 116] width 49 height 11
click at [421, 121] on input "[DATE]" at bounding box center [401, 116] width 49 height 11
click at [420, 121] on input "[DATE]" at bounding box center [401, 116] width 49 height 11
click at [438, 134] on polyline "button" at bounding box center [437, 133] width 2 height 3
click at [422, 168] on div "16" at bounding box center [419, 167] width 7 height 7
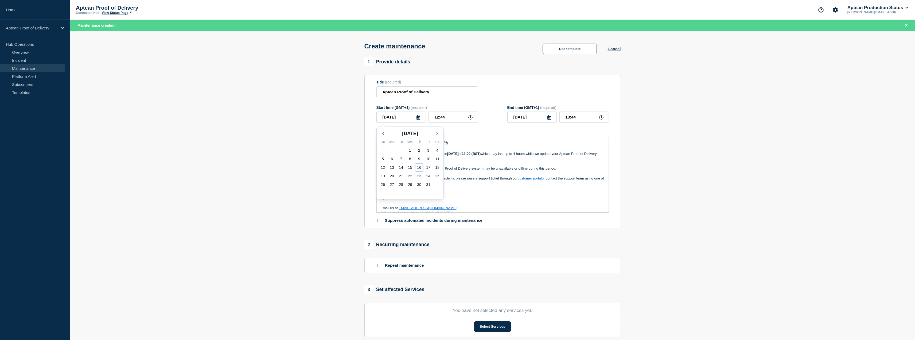
type input "[DATE]"
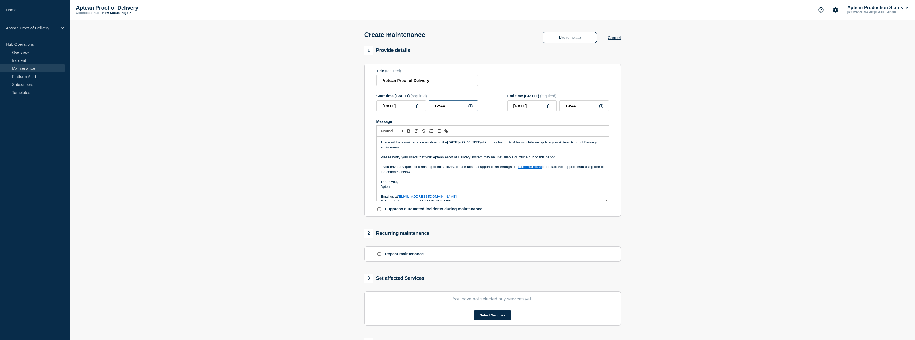
click at [442, 107] on input "12:44" at bounding box center [453, 105] width 49 height 11
drag, startPoint x: 453, startPoint y: 107, endPoint x: 421, endPoint y: 107, distance: 32.1
click at [421, 107] on div "[DATE] 12:44" at bounding box center [428, 105] width 102 height 11
type input "22:00"
type input "23:00"
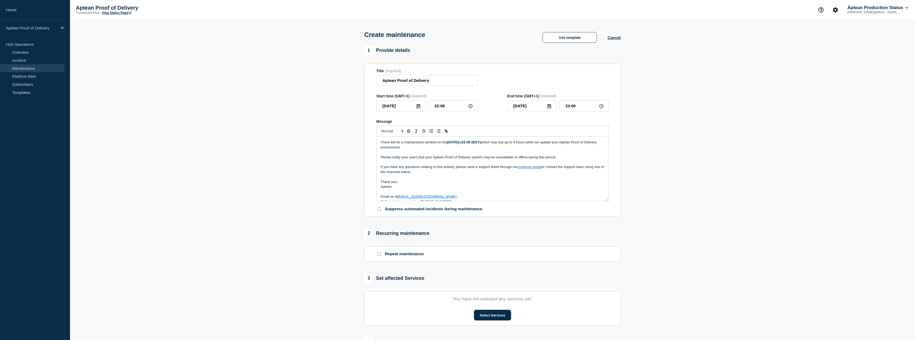
click at [550, 108] on icon at bounding box center [550, 106] width 4 height 4
click at [558, 158] on div "17" at bounding box center [559, 155] width 7 height 7
type input "[DATE]"
click at [586, 110] on input "23:00" at bounding box center [584, 105] width 49 height 11
type input "02:00"
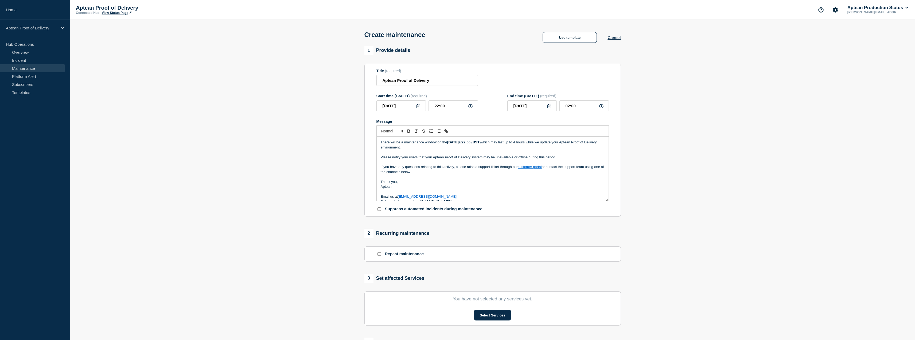
click at [645, 135] on section "1 Provide details Title (required) Aptean Proof of Delivery Start time (GMT+1) …" at bounding box center [492, 231] width 845 height 371
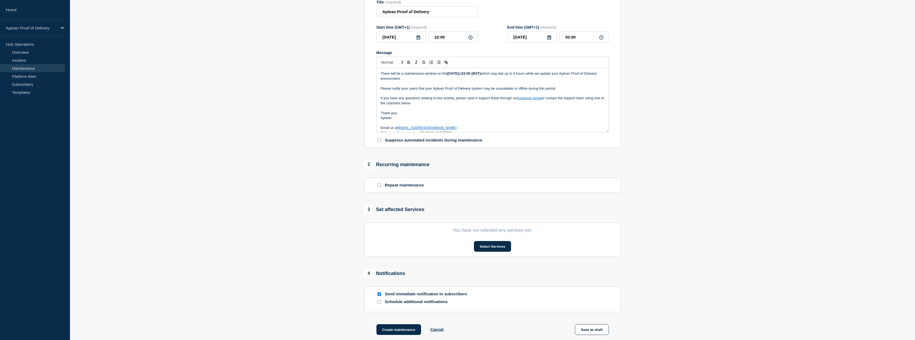
scroll to position [107, 0]
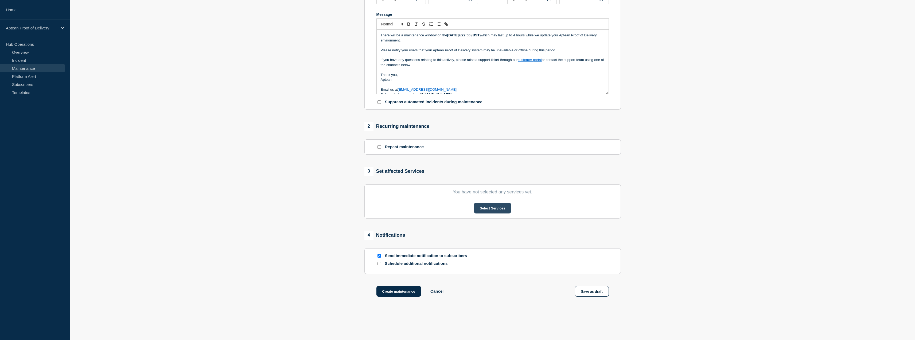
click at [494, 212] on button "Select Services" at bounding box center [492, 208] width 37 height 11
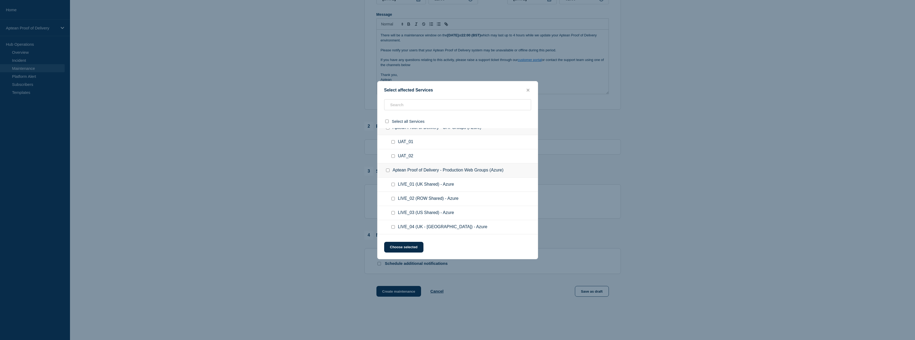
scroll to position [63, 0]
click at [392, 229] on input "LIVE_05 (UK Shared) - Azure checkbox" at bounding box center [393, 227] width 3 height 3
checkbox input "true"
click at [406, 247] on button "Choose selected" at bounding box center [403, 247] width 39 height 11
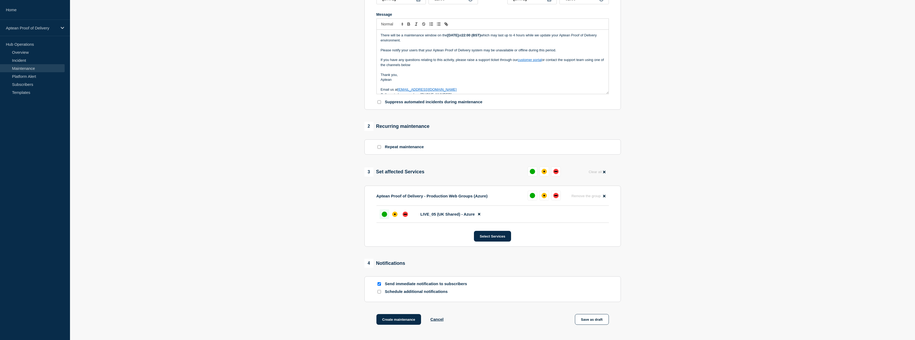
click at [383, 218] on div at bounding box center [385, 214] width 10 height 10
click at [378, 291] on input "Schedule additional notifications" at bounding box center [379, 291] width 3 height 3
checkbox input "true"
click at [394, 310] on button "Choose" at bounding box center [428, 310] width 102 height 11
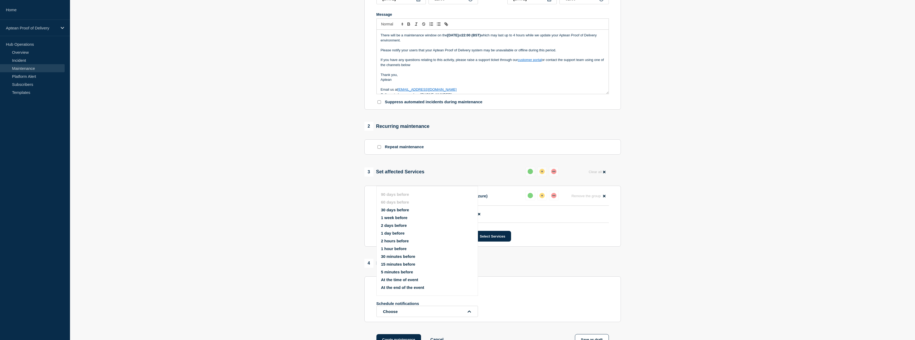
click at [390, 217] on button "1 week before" at bounding box center [394, 217] width 26 height 5
click at [392, 325] on button "Choose" at bounding box center [428, 322] width 102 height 11
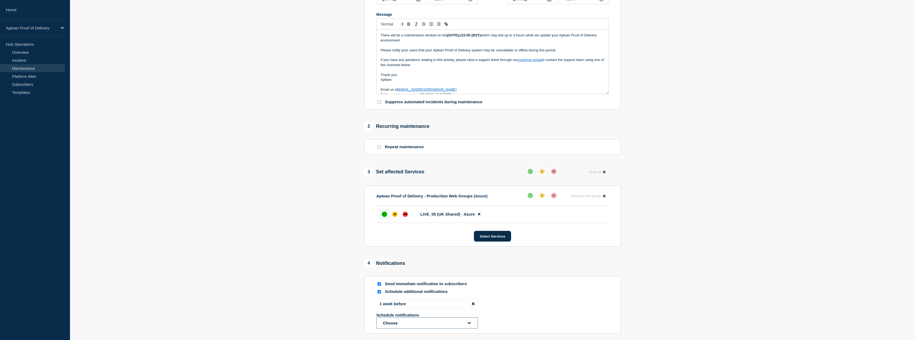
click at [392, 322] on button "Choose" at bounding box center [428, 322] width 102 height 11
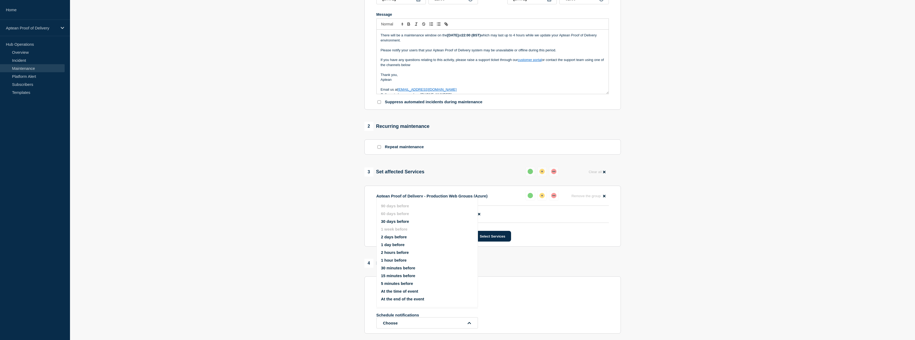
click at [394, 245] on button "1 day before" at bounding box center [393, 244] width 24 height 5
click at [392, 328] on button "Choose" at bounding box center [428, 331] width 102 height 11
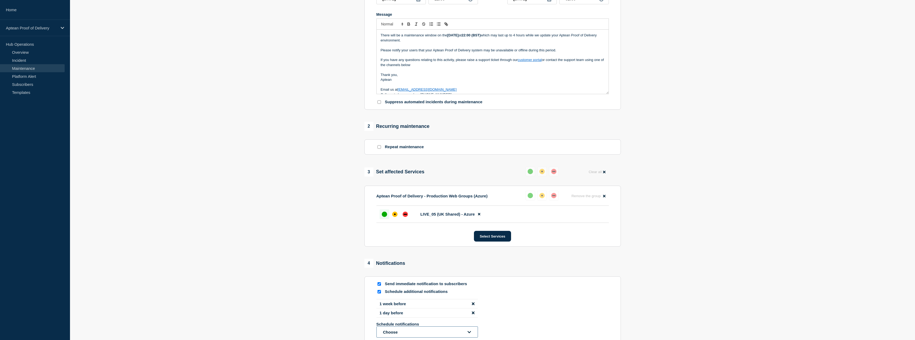
click at [391, 332] on button "Choose" at bounding box center [428, 331] width 102 height 11
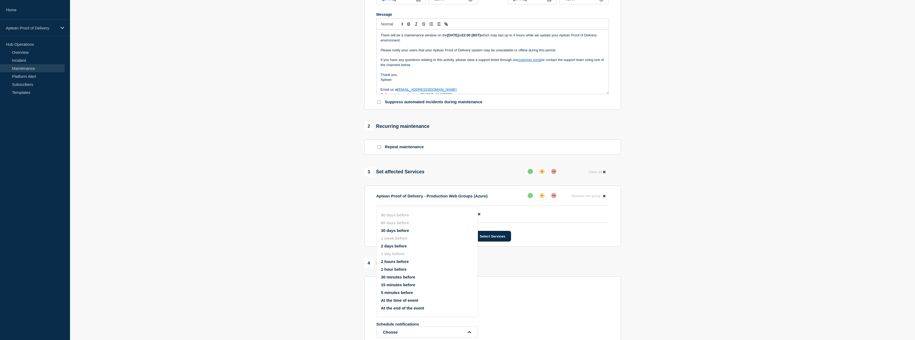
click at [396, 270] on button "1 hour before" at bounding box center [394, 269] width 26 height 5
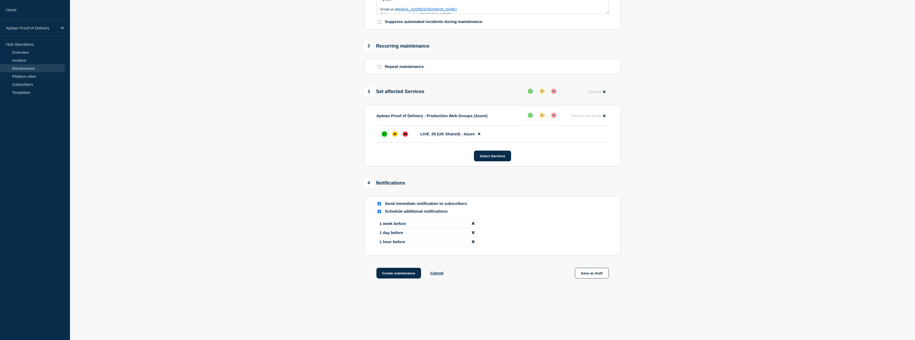
scroll to position [188, 0]
click at [325, 272] on section "1 Provide details Title (required) Aptean Proof of Delivery Start time (GMT+1) …" at bounding box center [492, 75] width 845 height 433
click at [396, 274] on button "Create maintenance" at bounding box center [399, 273] width 45 height 11
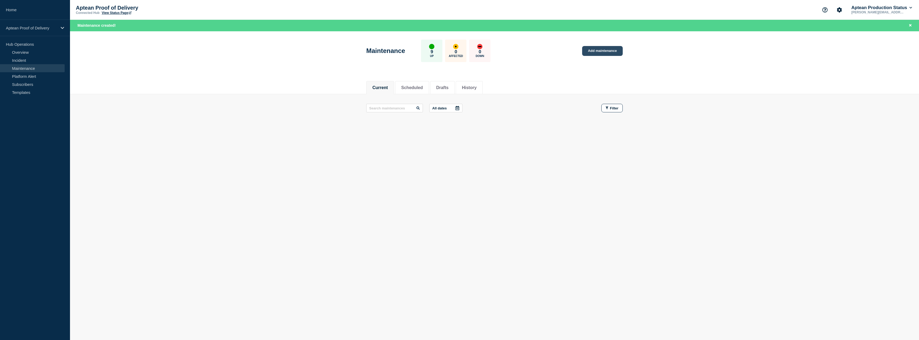
click at [611, 49] on link "Add maintenance" at bounding box center [602, 51] width 41 height 10
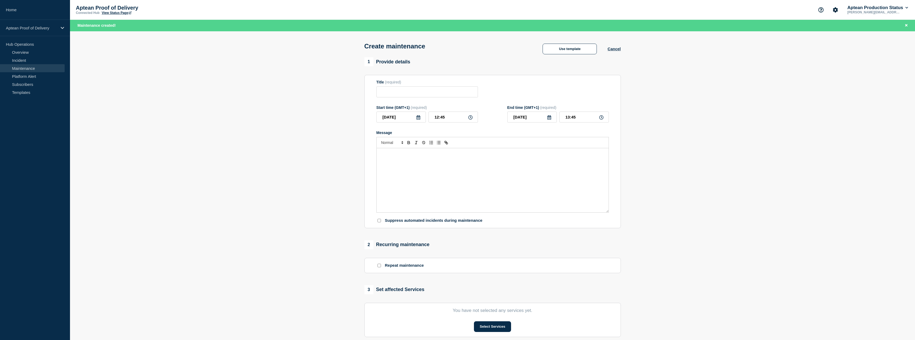
click at [427, 155] on p "Message" at bounding box center [493, 153] width 224 height 5
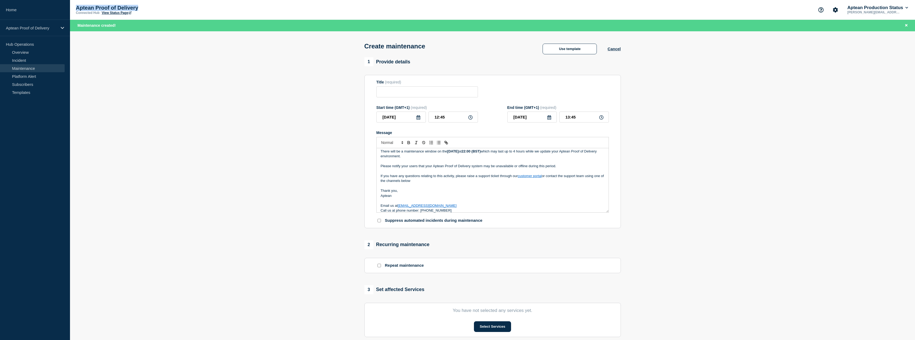
drag, startPoint x: 141, startPoint y: 7, endPoint x: 73, endPoint y: 6, distance: 67.9
click at [73, 6] on div "Aptean Proof of Delivery Connected Hub View Status Page Aptean Production Statu…" at bounding box center [492, 10] width 845 height 20
copy p "Aptean Proof of Delivery"
click at [412, 90] on input "Title" at bounding box center [428, 91] width 102 height 11
paste input "Aptean Proof of Delivery"
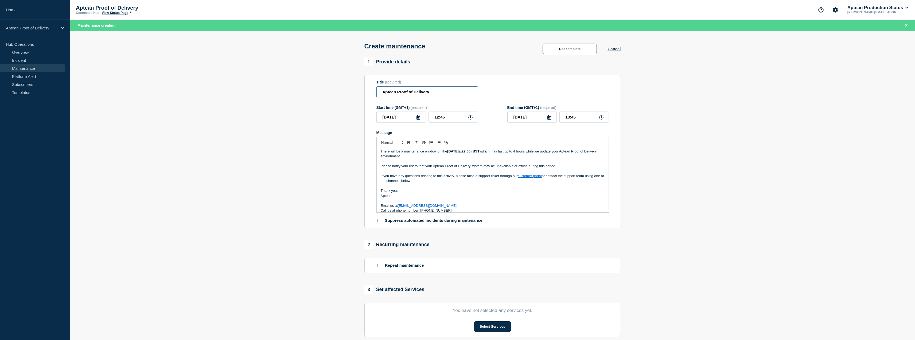
type input "Aptean Proof of Delivery"
click at [347, 145] on section "1 Provide details Title (required) Aptean Proof of Delivery Start time (GMT+1) …" at bounding box center [492, 242] width 845 height 371
click at [427, 182] on p "If you have any questions relating to this activity, please raise a support tic…" at bounding box center [493, 178] width 224 height 10
click at [450, 154] on strong "[DATE]" at bounding box center [452, 154] width 11 height 4
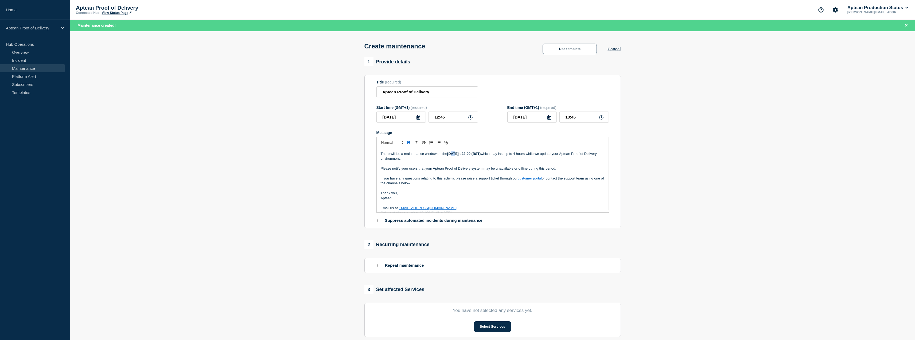
click at [453, 156] on strong "[DATE]" at bounding box center [452, 154] width 11 height 4
click at [459, 153] on strong "[DATE]" at bounding box center [452, 154] width 11 height 4
click at [536, 180] on link "customer portal" at bounding box center [530, 178] width 24 height 4
click at [478, 134] on div "Message" at bounding box center [493, 132] width 233 height 4
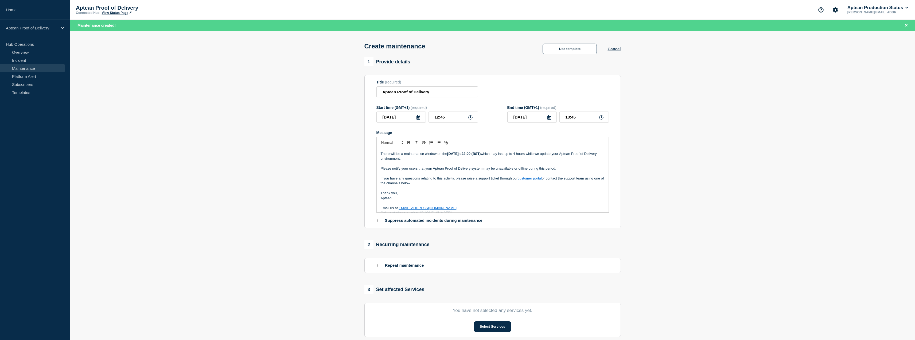
click at [420, 119] on icon at bounding box center [419, 117] width 4 height 4
click at [437, 131] on icon "button" at bounding box center [437, 133] width 6 height 6
click at [402, 176] on div "21" at bounding box center [400, 175] width 7 height 7
type input "[DATE]"
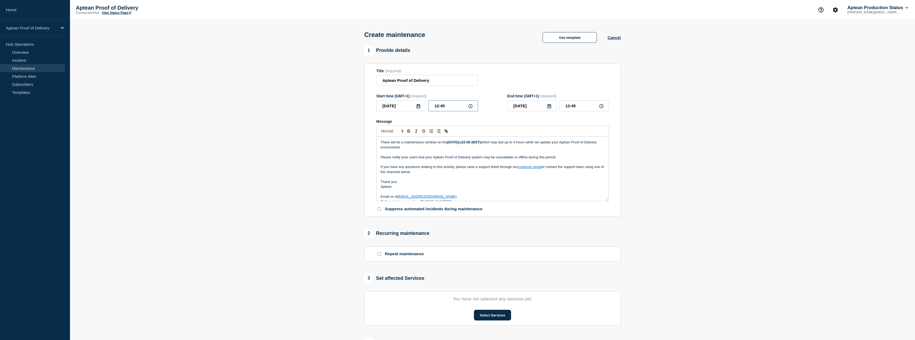
click at [452, 107] on input "12:45" at bounding box center [453, 105] width 49 height 11
drag, startPoint x: 452, startPoint y: 107, endPoint x: 424, endPoint y: 111, distance: 28.0
click at [424, 111] on div "[DATE] 12:45" at bounding box center [428, 105] width 102 height 11
type input "22:00"
type input "23:00"
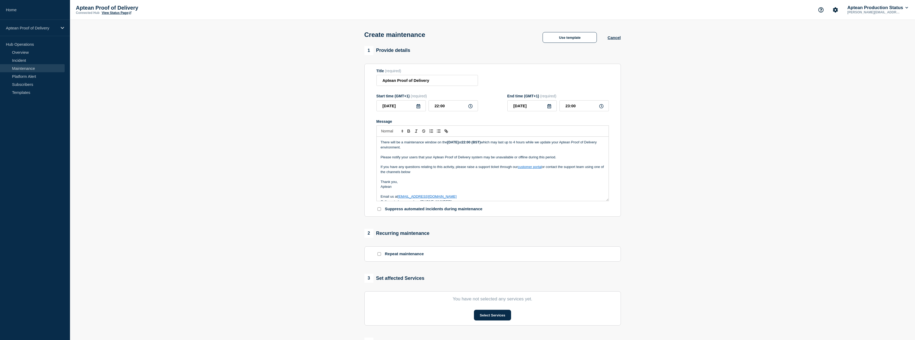
click at [551, 106] on icon at bounding box center [549, 106] width 4 height 4
click at [540, 164] on div "22" at bounding box center [540, 164] width 7 height 7
type input "[DATE]"
drag, startPoint x: 584, startPoint y: 105, endPoint x: 559, endPoint y: 107, distance: 25.5
click at [559, 107] on div "[DATE] 23:00" at bounding box center [559, 105] width 102 height 11
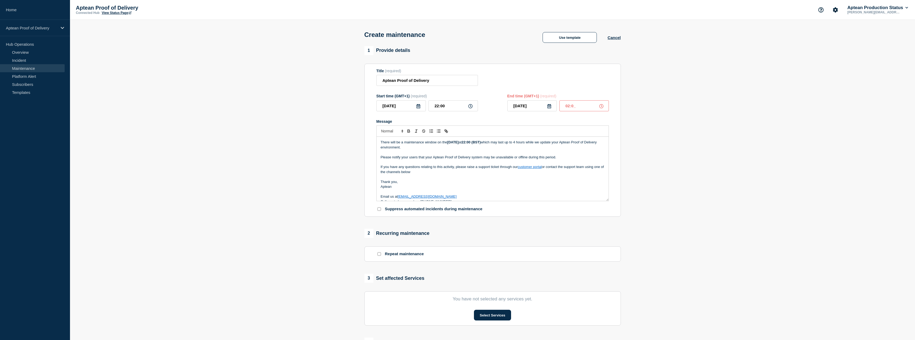
type input "02:00"
click at [727, 133] on section "1 Provide details Title (required) Aptean Proof of Delivery Start time (GMT+1) …" at bounding box center [492, 231] width 845 height 371
click at [348, 129] on section "1 Provide details Title (required) Aptean Proof of Delivery Start time (GMT+1) …" at bounding box center [492, 231] width 845 height 371
click at [404, 167] on p "If you have any questions relating to this activity, please raise a support tic…" at bounding box center [493, 169] width 224 height 10
click at [355, 159] on section "1 Provide details Title (required) Aptean Proof of Delivery Start time (GMT+1) …" at bounding box center [492, 231] width 845 height 371
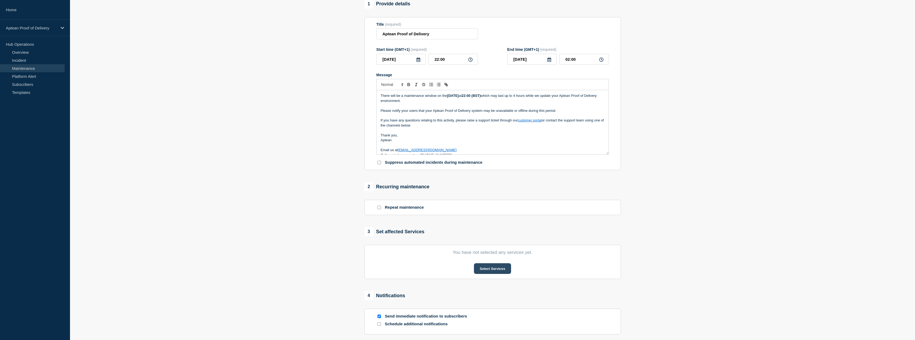
scroll to position [53, 0]
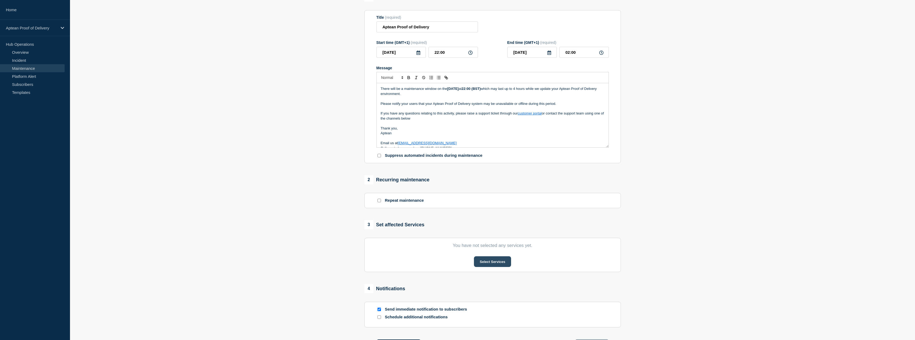
click at [486, 261] on button "Select Services" at bounding box center [492, 261] width 37 height 11
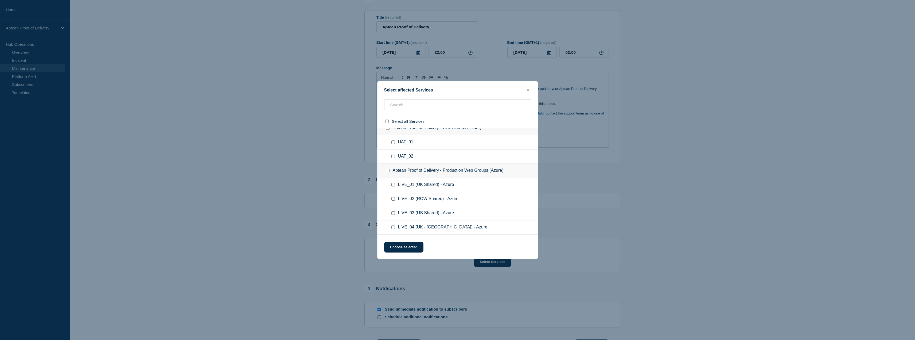
scroll to position [63, 0]
click at [394, 171] on input "LIVE_01 (UK Shared) - Azure checkbox" at bounding box center [393, 170] width 3 height 3
checkbox input "true"
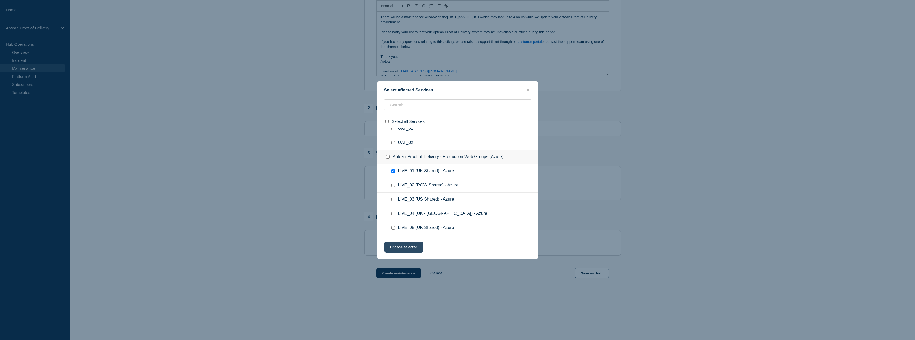
click at [404, 245] on button "Choose selected" at bounding box center [403, 247] width 39 height 11
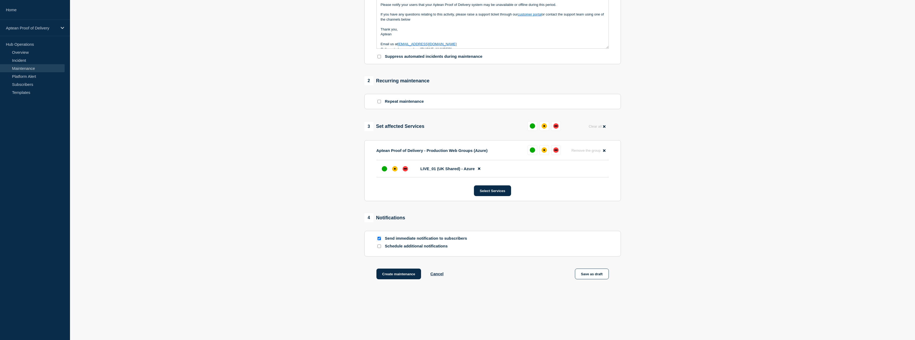
scroll to position [154, 0]
click at [380, 167] on div at bounding box center [385, 168] width 10 height 10
click at [381, 245] on input "Schedule additional notifications" at bounding box center [379, 244] width 3 height 3
checkbox input "true"
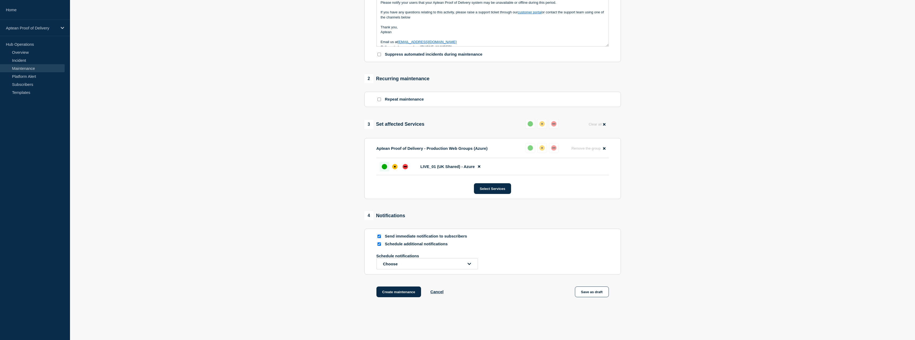
click at [391, 258] on p "Schedule notifications" at bounding box center [420, 255] width 86 height 5
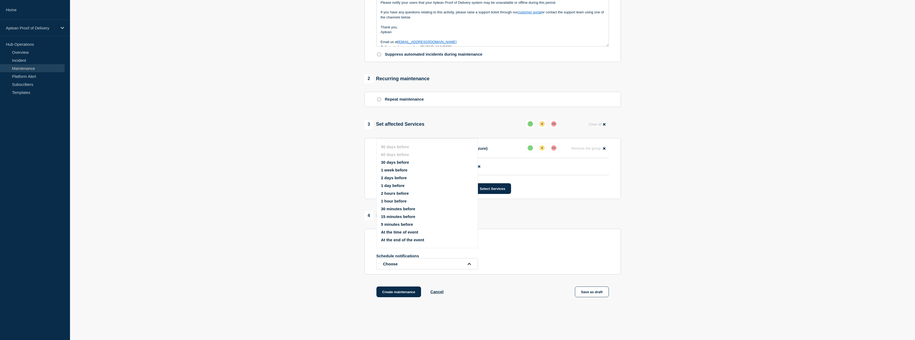
click at [393, 271] on section "Send immediate notification to subscribers Schedule additional notifications Sc…" at bounding box center [493, 252] width 257 height 46
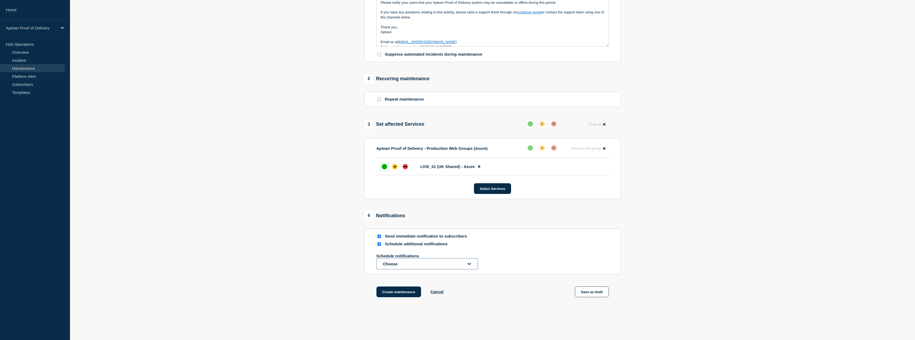
click at [395, 266] on button "Choose" at bounding box center [428, 263] width 102 height 11
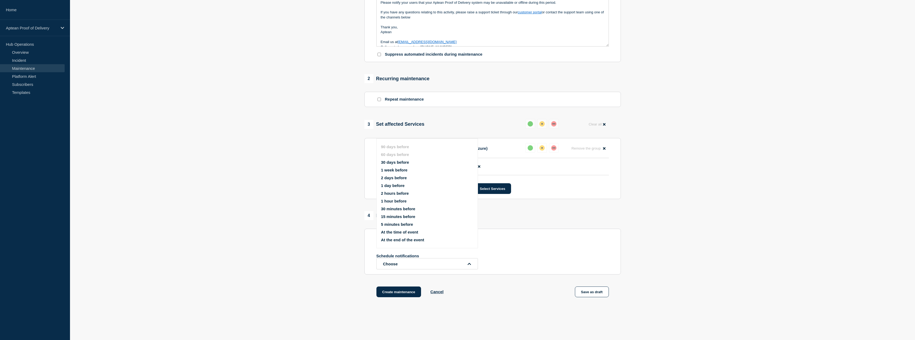
click at [393, 172] on button "1 week before" at bounding box center [394, 170] width 26 height 5
click at [392, 282] on section "Send immediate notification to subscribers Schedule additional notifications 1 …" at bounding box center [493, 257] width 257 height 57
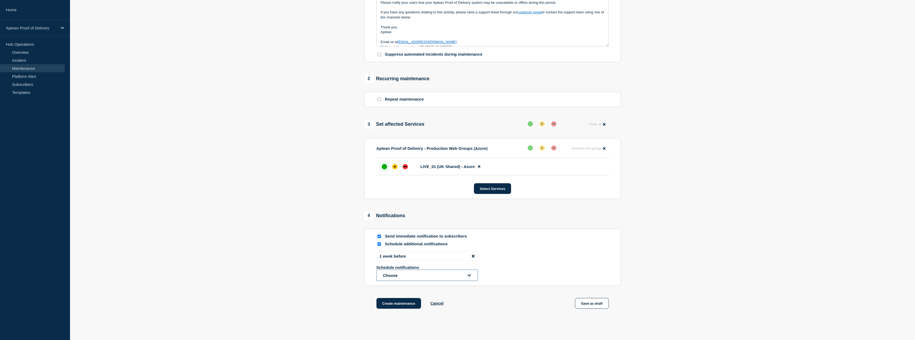
click at [398, 279] on button "Choose" at bounding box center [428, 274] width 102 height 11
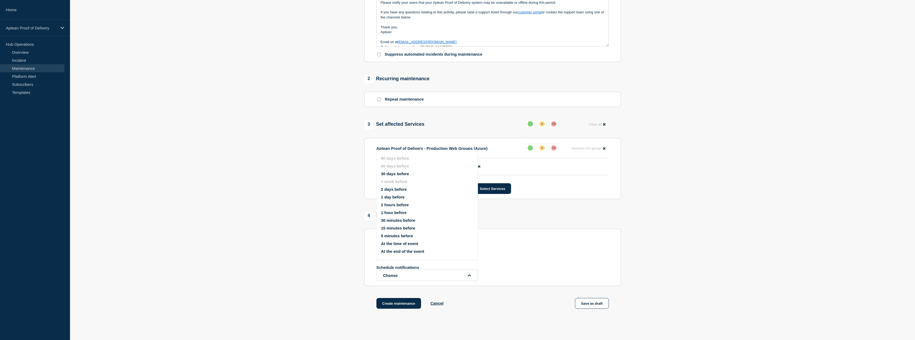
click at [394, 196] on button "1 day before" at bounding box center [393, 197] width 24 height 5
click at [395, 283] on button "Choose" at bounding box center [428, 283] width 102 height 11
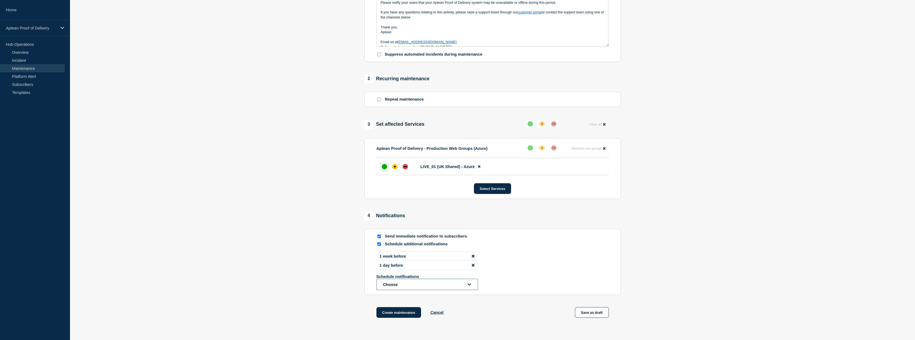
click at [402, 288] on button "Choose" at bounding box center [428, 283] width 102 height 11
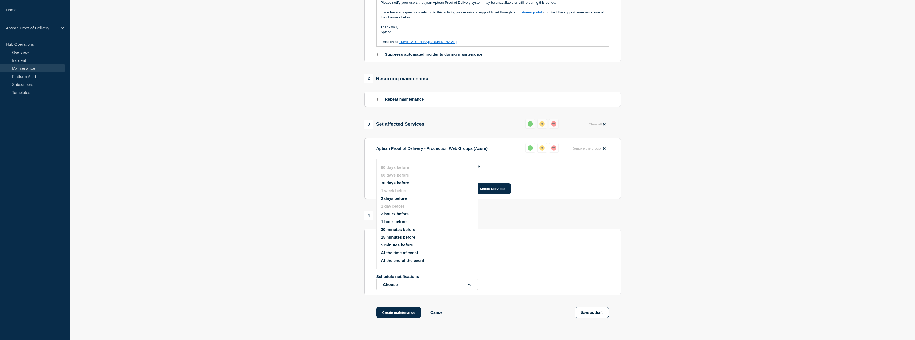
click at [396, 219] on ul "90 days before 60 days before 30 days before 1 week before 2 days before 1 day …" at bounding box center [432, 214] width 102 height 104
click at [394, 221] on button "1 hour before" at bounding box center [394, 221] width 26 height 5
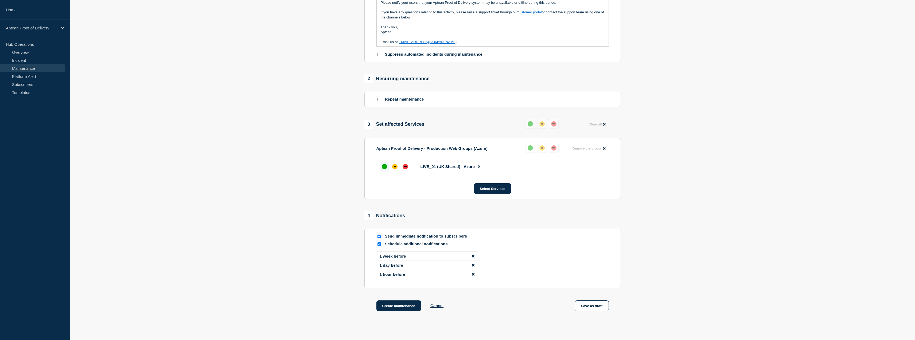
click at [331, 271] on section "1 Provide details Title (required) Aptean Proof of Delivery Start time (GMT+1) …" at bounding box center [492, 107] width 845 height 433
click at [387, 310] on button "Create maintenance" at bounding box center [399, 305] width 45 height 11
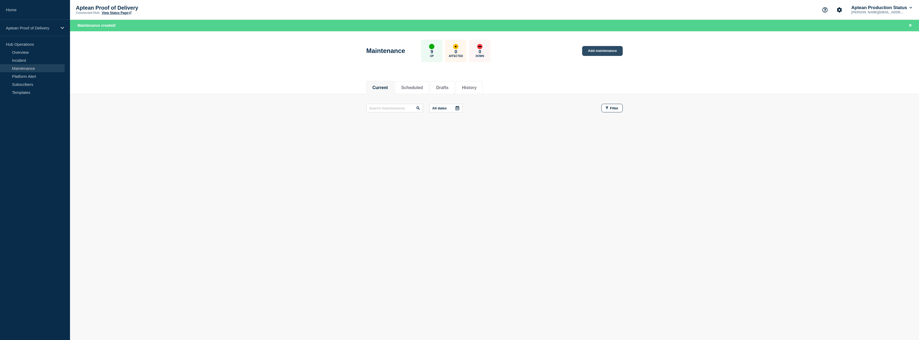
click at [597, 53] on link "Add maintenance" at bounding box center [602, 51] width 41 height 10
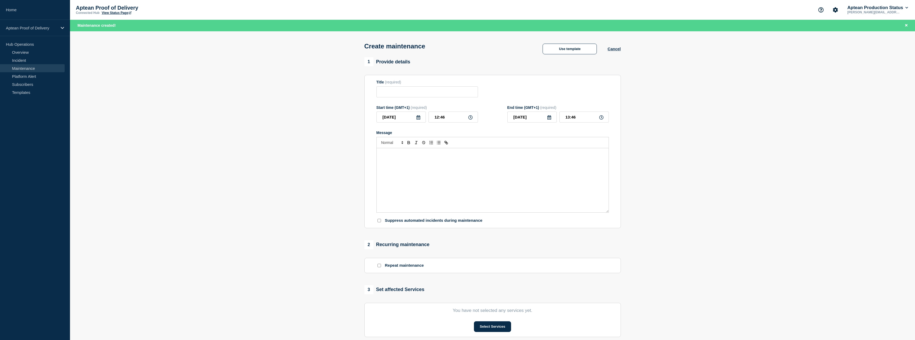
click at [406, 179] on div "Message" at bounding box center [493, 180] width 232 height 64
drag, startPoint x: 620, startPoint y: 48, endPoint x: 617, endPoint y: 50, distance: 4.2
click at [619, 48] on div "Create maintenance Use template Cancel" at bounding box center [492, 44] width 269 height 26
click at [617, 51] on button "Cancel" at bounding box center [614, 49] width 13 height 5
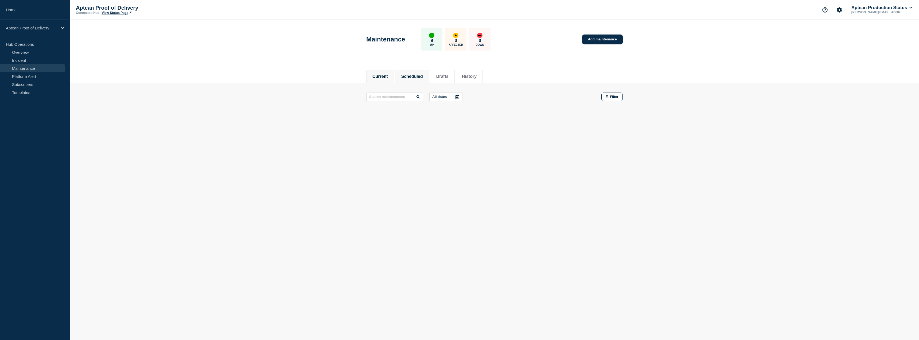
click at [417, 74] on button "Scheduled" at bounding box center [412, 76] width 22 height 5
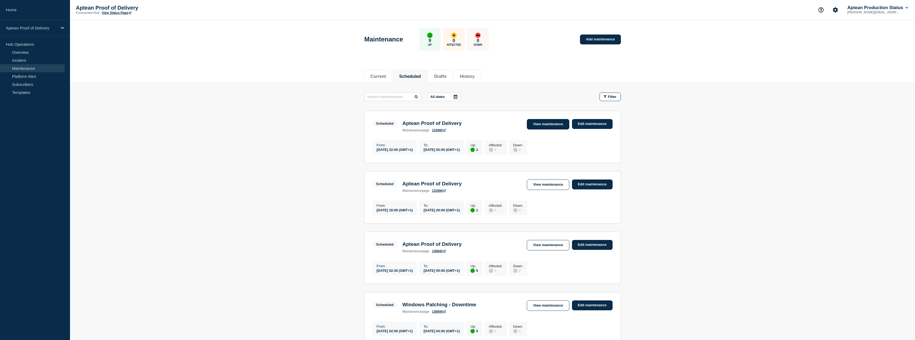
click at [551, 125] on link "View maintenance" at bounding box center [548, 124] width 42 height 10
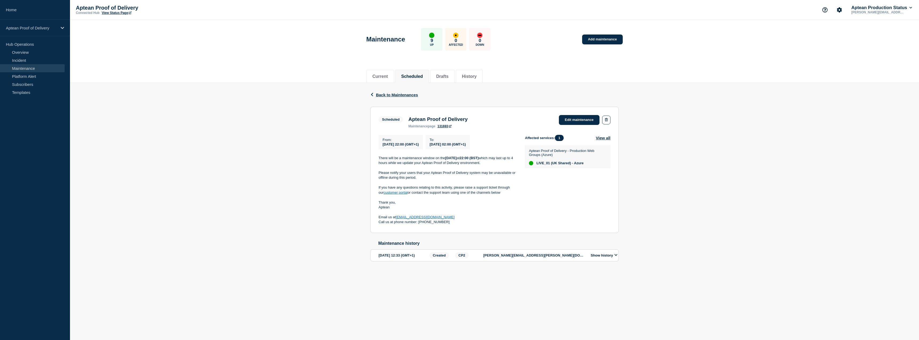
drag, startPoint x: 455, startPoint y: 223, endPoint x: 378, endPoint y: 158, distance: 100.0
click at [378, 158] on section "Scheduled Aptean Proof of Delivery maintenance page 131693 Edit maintenance Fro…" at bounding box center [494, 170] width 249 height 126
copy div "There will be a maintenance window on the [DATE] 22:00 (BST) which may last up …"
click at [590, 36] on link "Add maintenance" at bounding box center [602, 39] width 41 height 10
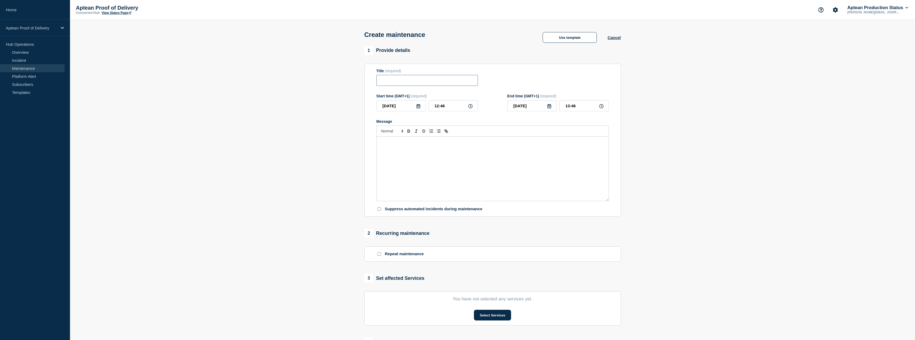
click at [435, 82] on input "Title" at bounding box center [428, 80] width 102 height 11
click at [431, 156] on div "Message" at bounding box center [493, 169] width 232 height 64
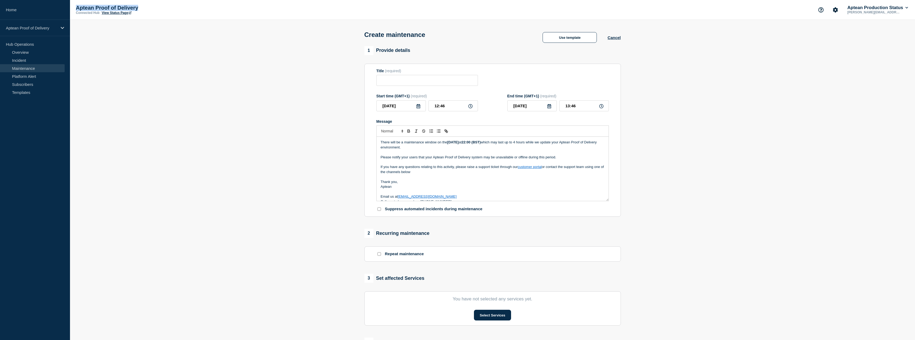
drag, startPoint x: 144, startPoint y: 9, endPoint x: 76, endPoint y: 10, distance: 68.7
click at [76, 10] on div "Aptean Proof of Delivery Connected Hub View Status Page Aptean Production Statu…" at bounding box center [492, 10] width 845 height 20
copy p "Aptean Proof of Delivery"
click at [416, 78] on input "Title" at bounding box center [428, 80] width 102 height 11
paste input "Aptean Proof of Delivery"
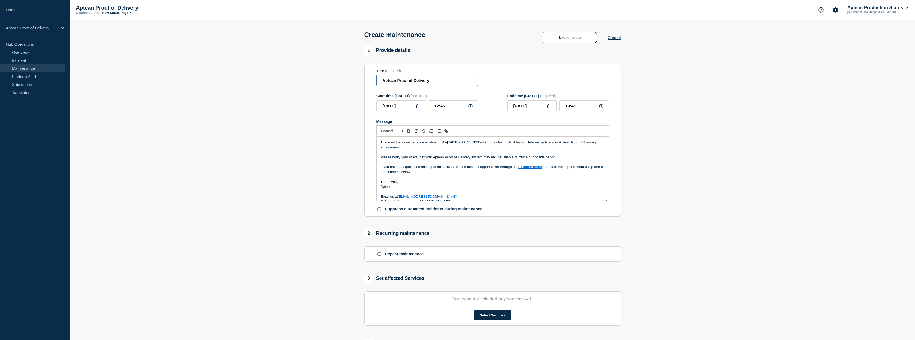
type input "Aptean Proof of Delivery"
click at [426, 152] on p "Message" at bounding box center [493, 152] width 224 height 5
click at [450, 143] on strong "[DATE]" at bounding box center [452, 142] width 11 height 4
click at [459, 144] on strong "[DATE]" at bounding box center [452, 142] width 11 height 4
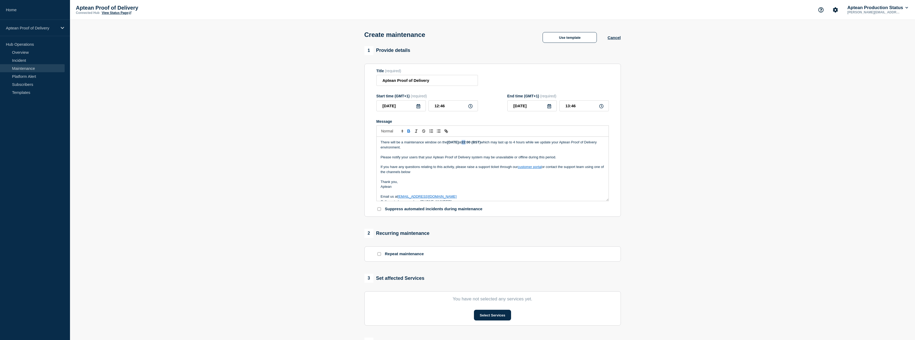
click at [479, 144] on strong "22:00 (BST)" at bounding box center [471, 142] width 19 height 4
click at [420, 106] on icon at bounding box center [418, 106] width 4 height 4
click at [436, 122] on icon "button" at bounding box center [437, 122] width 6 height 6
click at [402, 173] on div "28" at bounding box center [400, 172] width 7 height 7
type input "[DATE]"
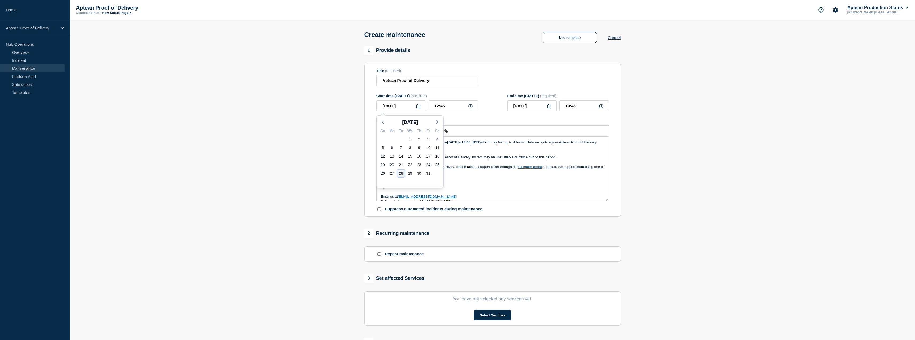
type input "[DATE]"
type input "13:47"
drag, startPoint x: 446, startPoint y: 110, endPoint x: 415, endPoint y: 110, distance: 31.0
click at [415, 110] on div "[DATE] 12:46" at bounding box center [428, 105] width 102 height 11
type input "16:00"
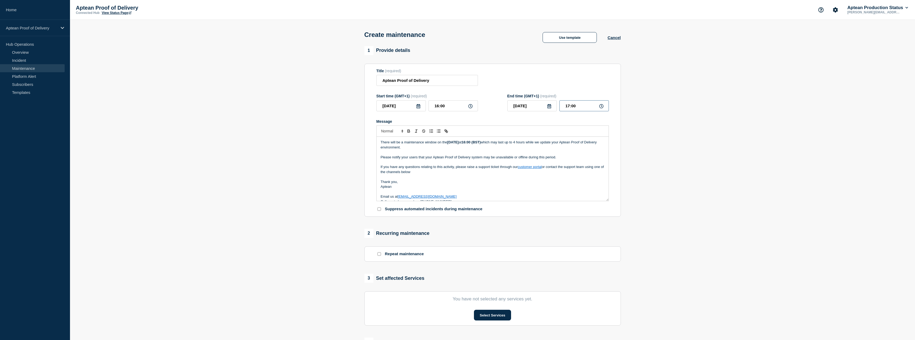
click at [581, 109] on input "17:00" at bounding box center [584, 105] width 49 height 11
drag, startPoint x: 576, startPoint y: 108, endPoint x: 543, endPoint y: 108, distance: 33.4
click at [543, 108] on div "[DATE] 17:00" at bounding box center [559, 105] width 102 height 11
type input "20:00"
click at [679, 124] on section "1 Provide details Title (required) Aptean Proof of Delivery Start time (GMT+1) …" at bounding box center [492, 231] width 845 height 371
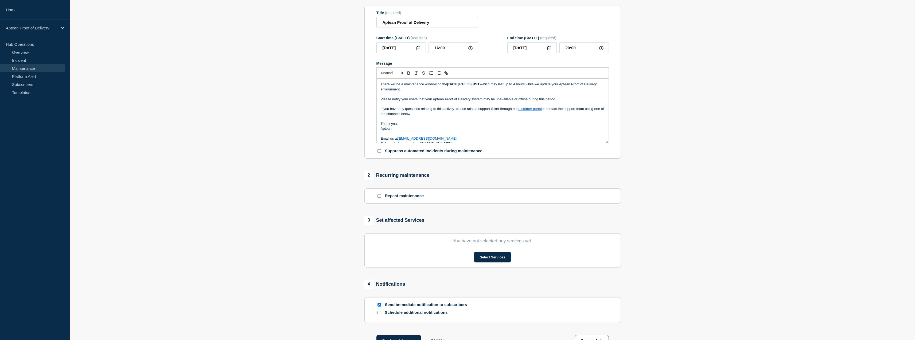
scroll to position [80, 0]
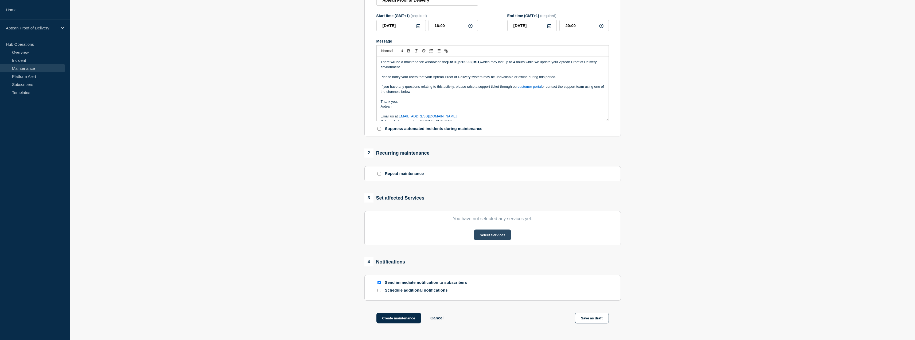
click at [488, 236] on button "Select Services" at bounding box center [492, 234] width 37 height 11
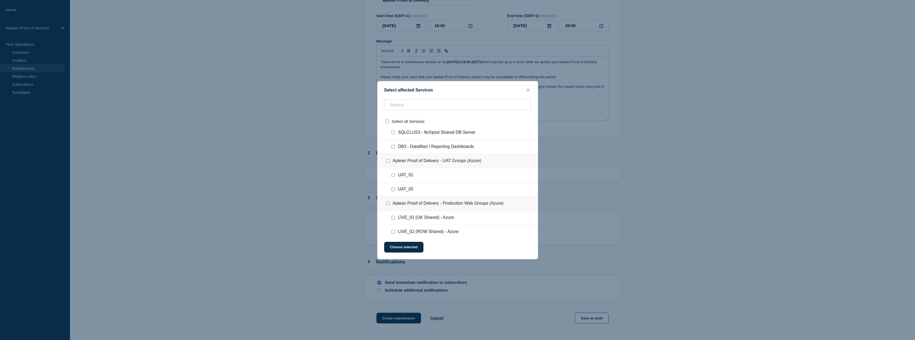
scroll to position [63, 0]
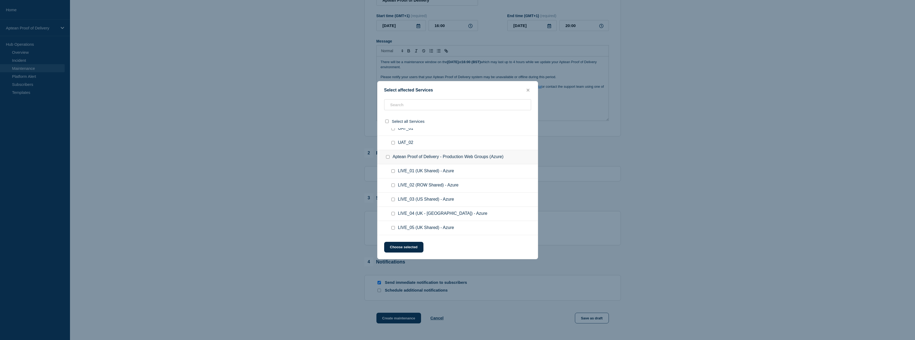
click at [393, 215] on input "LIVE_04 (UK - Warburtons) - Azure checkbox" at bounding box center [393, 213] width 3 height 3
checkbox input "true"
click at [408, 249] on button "Choose selected" at bounding box center [403, 247] width 39 height 11
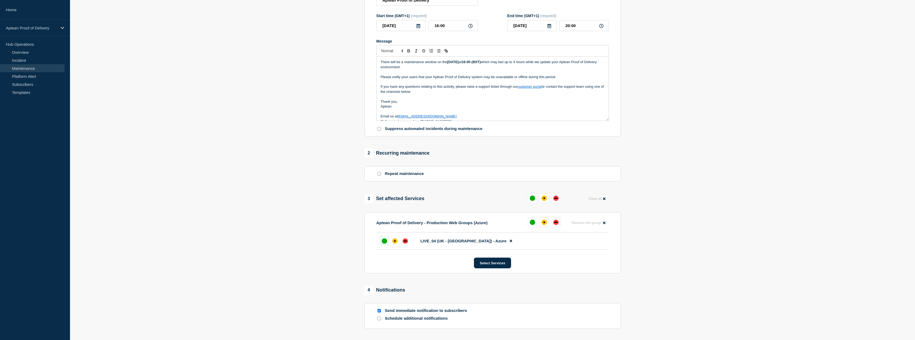
click at [385, 243] on div "up" at bounding box center [384, 240] width 5 height 5
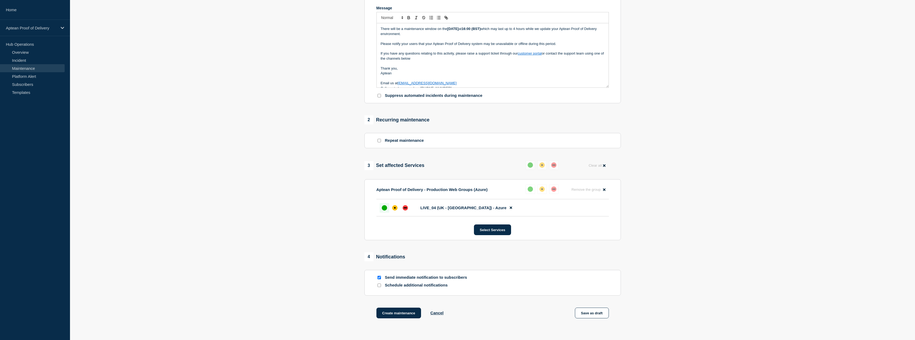
scroll to position [154, 0]
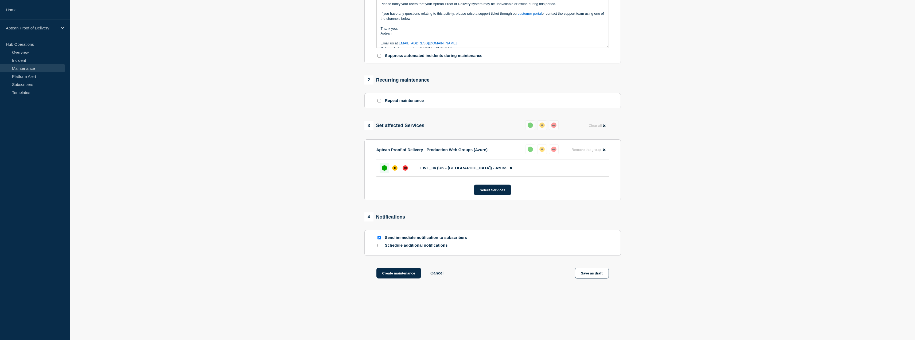
click at [379, 245] on input "Schedule additional notifications" at bounding box center [379, 244] width 3 height 3
checkbox input "true"
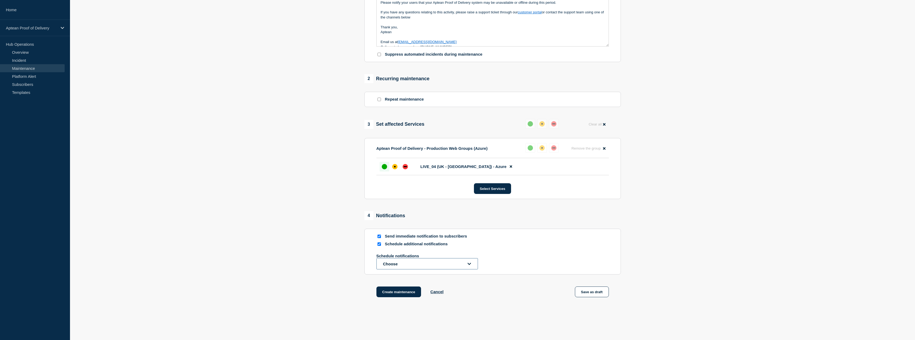
click at [390, 266] on button "Choose" at bounding box center [428, 263] width 102 height 11
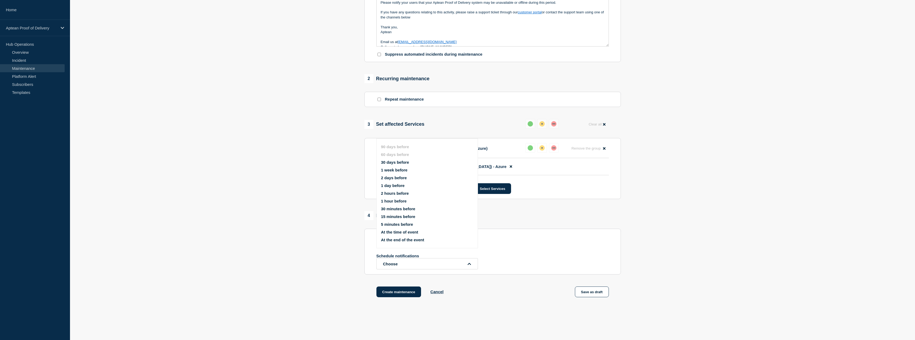
click at [393, 170] on button "1 week before" at bounding box center [394, 170] width 26 height 5
click at [391, 277] on button "Choose" at bounding box center [428, 274] width 102 height 11
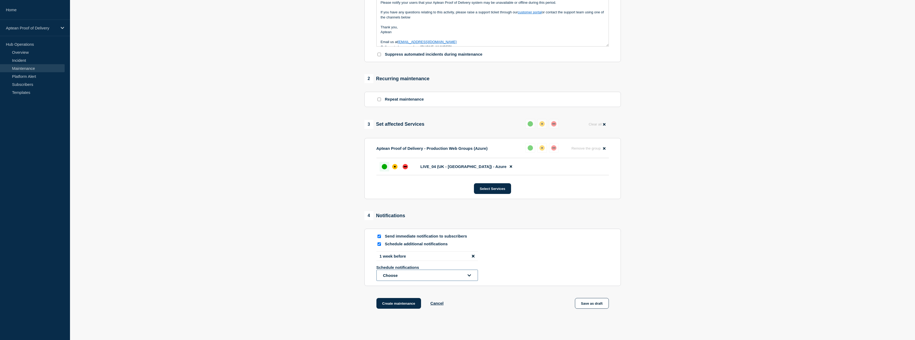
click at [402, 278] on button "Choose" at bounding box center [428, 274] width 102 height 11
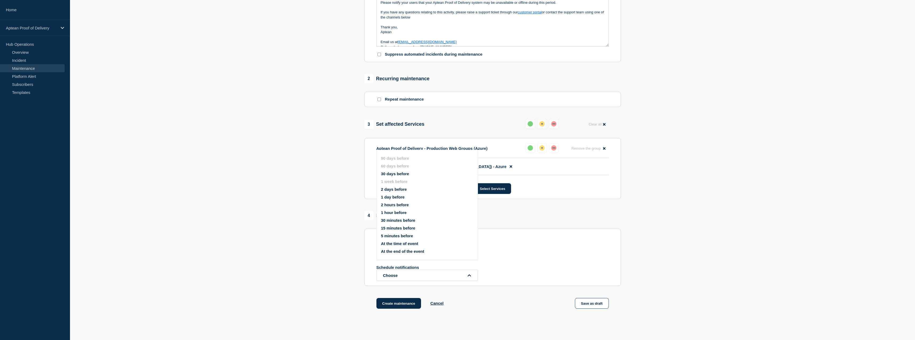
click at [390, 196] on button "1 day before" at bounding box center [393, 197] width 24 height 5
click at [390, 286] on button "Choose" at bounding box center [428, 283] width 102 height 11
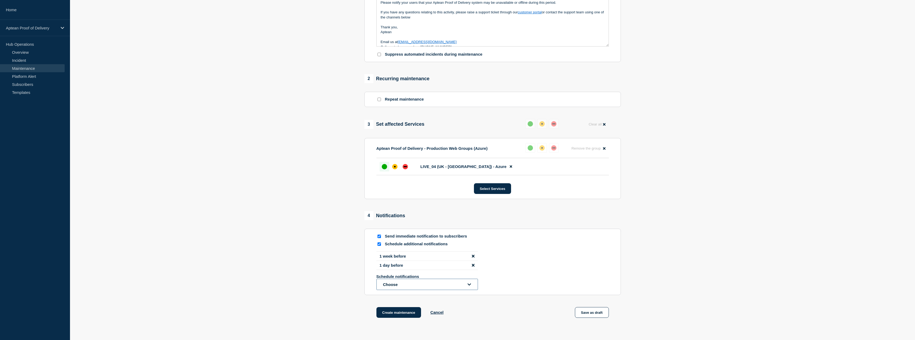
click at [399, 286] on button "Choose" at bounding box center [428, 283] width 102 height 11
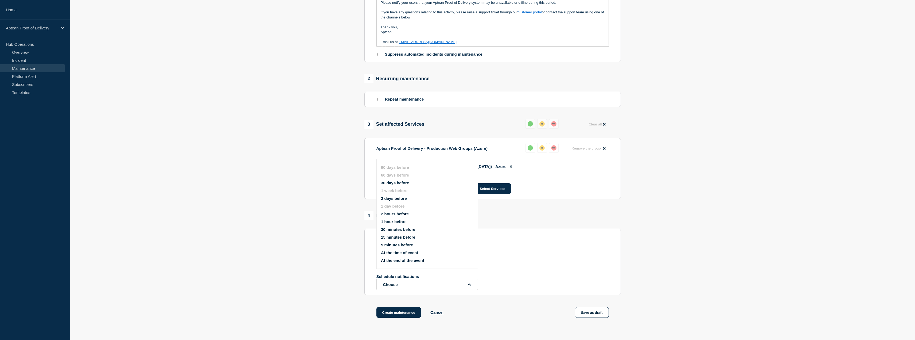
click at [391, 222] on button "1 hour before" at bounding box center [394, 221] width 26 height 5
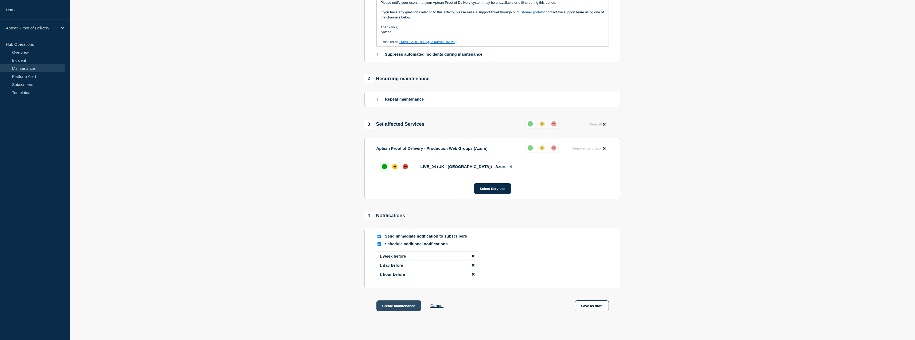
click at [397, 310] on button "Create maintenance" at bounding box center [399, 305] width 45 height 11
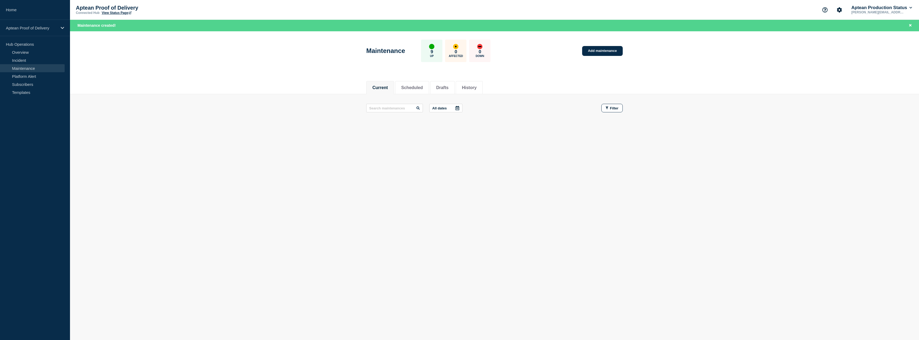
drag, startPoint x: 270, startPoint y: 192, endPoint x: 266, endPoint y: 172, distance: 20.0
click at [270, 192] on body "Home Aptean Proof of Delivery Hub Operations Overview Incident Maintenance Plat…" at bounding box center [459, 170] width 919 height 340
drag, startPoint x: 312, startPoint y: 159, endPoint x: 295, endPoint y: 140, distance: 25.3
click at [312, 159] on div "Current Scheduled Drafts History Current Scheduled Drafts History All dates Fil…" at bounding box center [494, 121] width 849 height 91
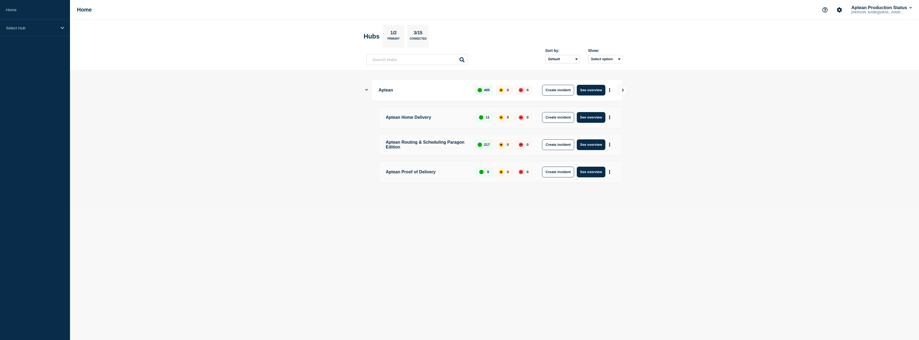
click at [509, 339] on html "Home Select Hub Home Aptean Production Status steven.foyston@aptean.com Hubs 1/…" at bounding box center [459, 170] width 919 height 340
click at [689, 28] on header "Hubs 1/2 Primary 3/15 Connected Sort by: Default Last added Last updated Most a…" at bounding box center [494, 45] width 849 height 51
drag, startPoint x: 554, startPoint y: 250, endPoint x: 542, endPoint y: 249, distance: 11.8
click at [552, 250] on body "Home Select Hub Home Aptean Production Status steven.foyston@aptean.com Hubs 1/…" at bounding box center [459, 170] width 919 height 340
